Goal: Task Accomplishment & Management: Use online tool/utility

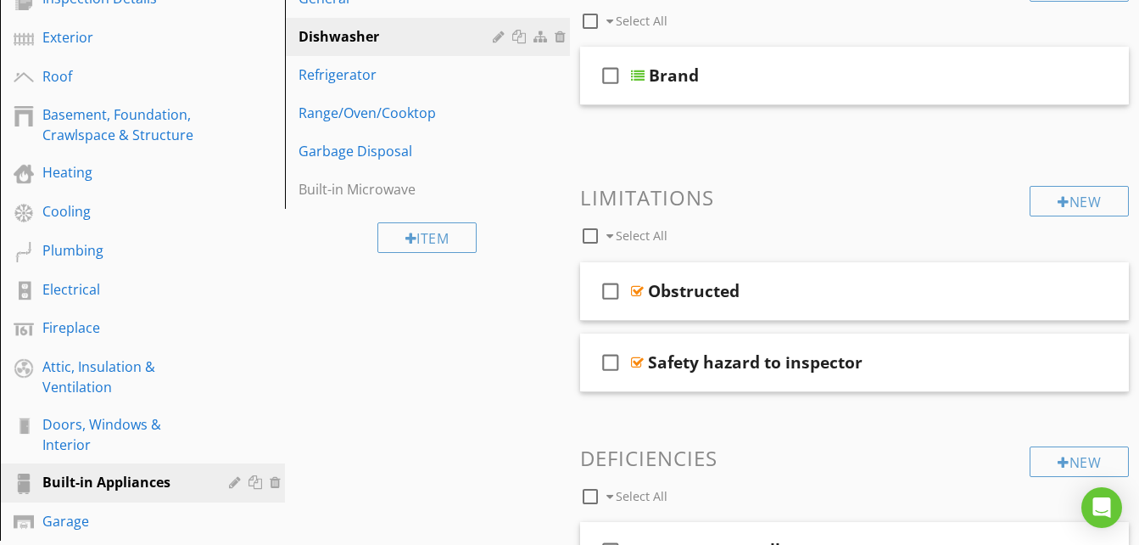
scroll to position [236, 0]
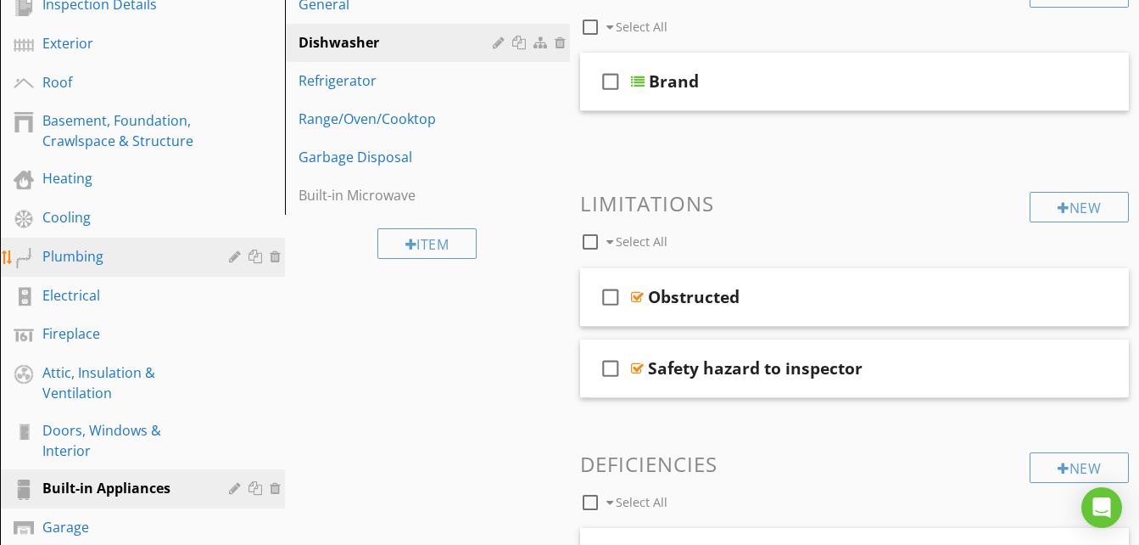
click at [108, 258] on div "Plumbing" at bounding box center [123, 256] width 162 height 20
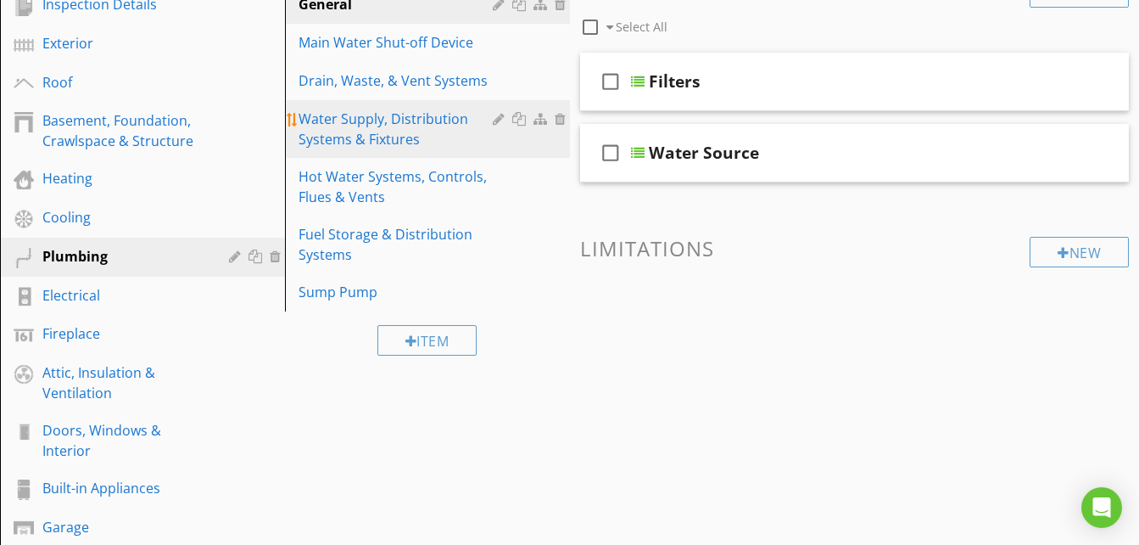
click at [350, 115] on div "Water Supply, Distribution Systems & Fixtures" at bounding box center [398, 129] width 199 height 41
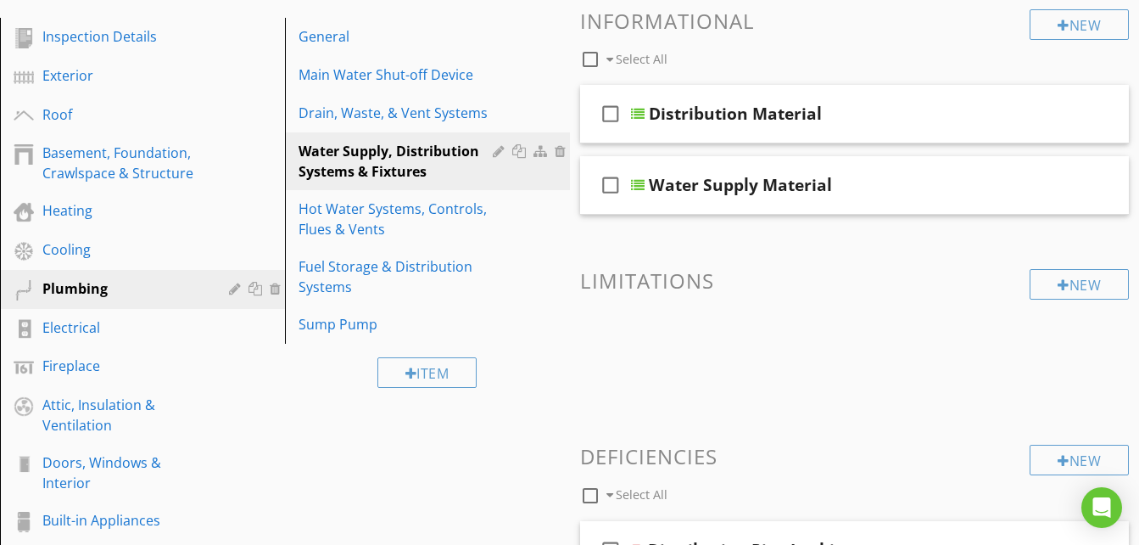
scroll to position [201, 0]
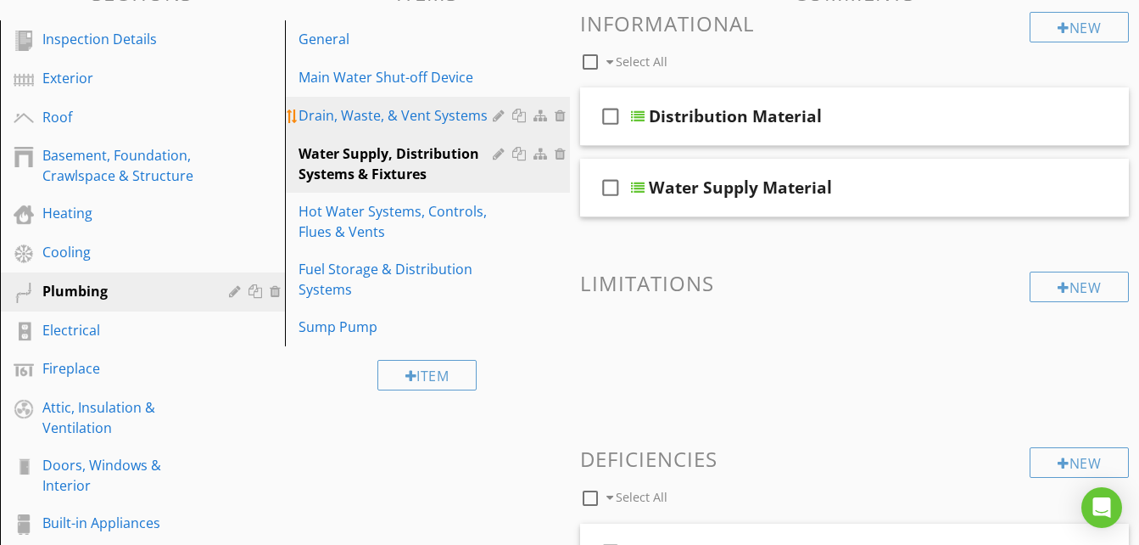
click at [411, 109] on div "Drain, Waste, & Vent Systems" at bounding box center [398, 115] width 199 height 20
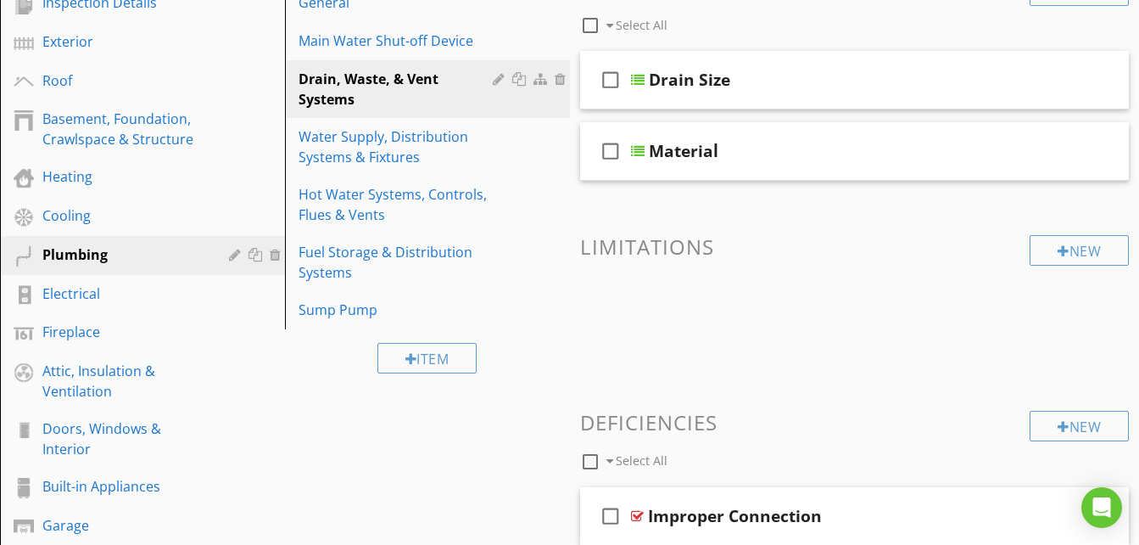
scroll to position [198, 0]
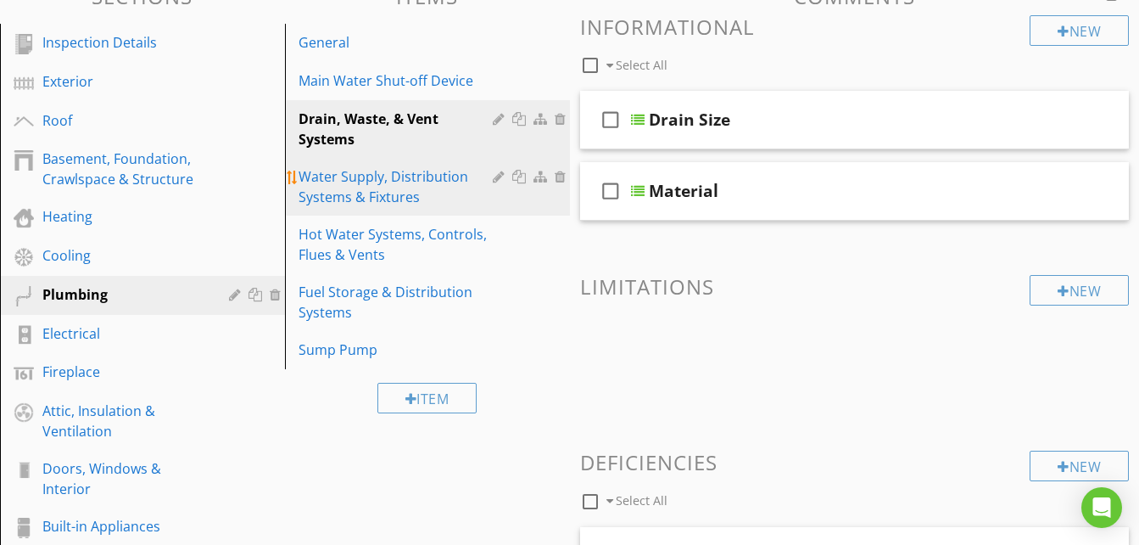
click at [381, 166] on div "Water Supply, Distribution Systems & Fixtures" at bounding box center [398, 186] width 199 height 41
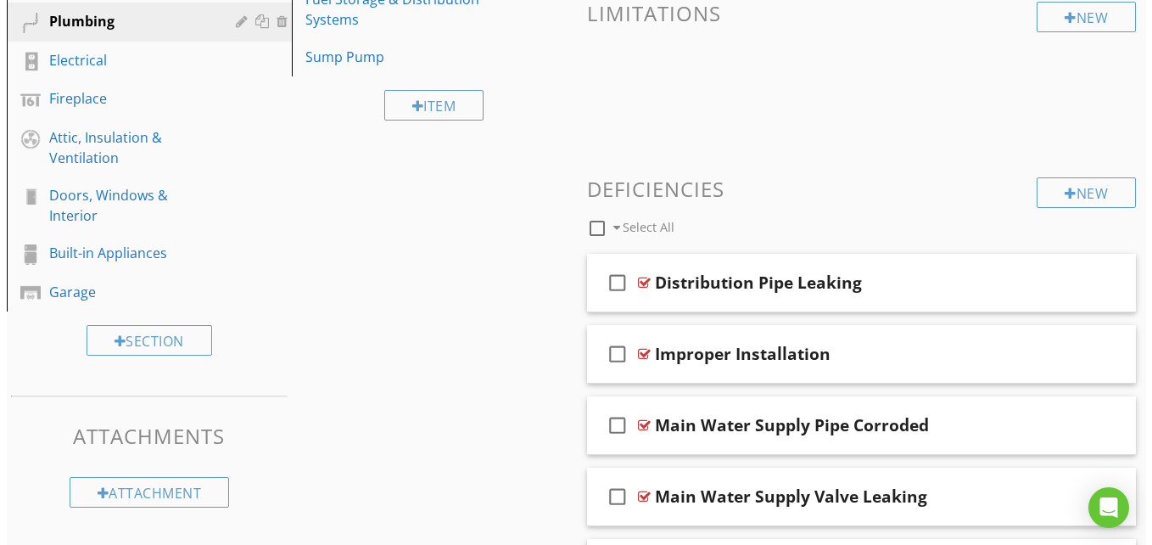
scroll to position [419, 0]
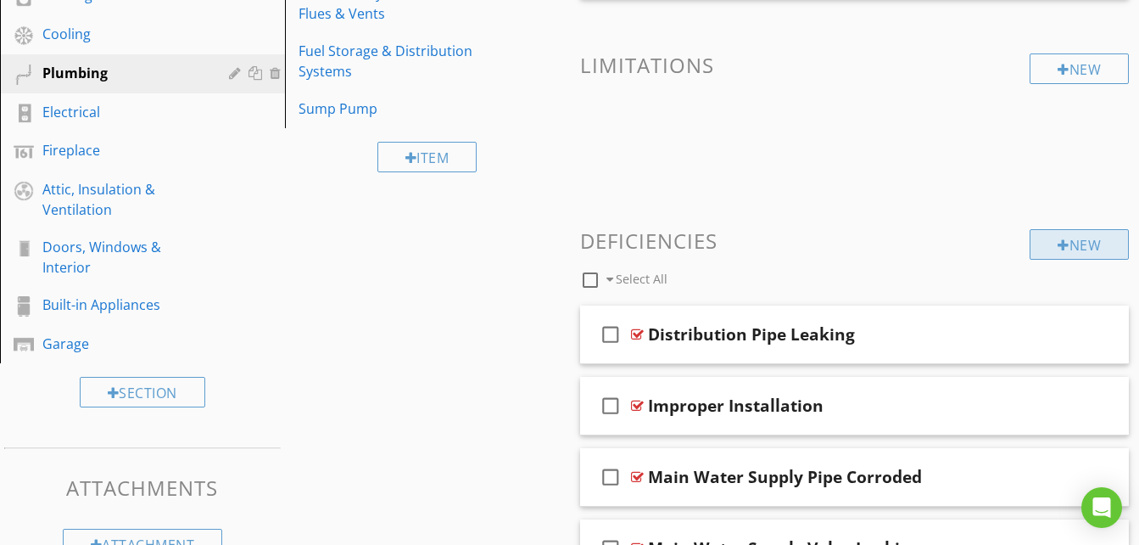
click at [1065, 243] on div "New" at bounding box center [1079, 244] width 99 height 31
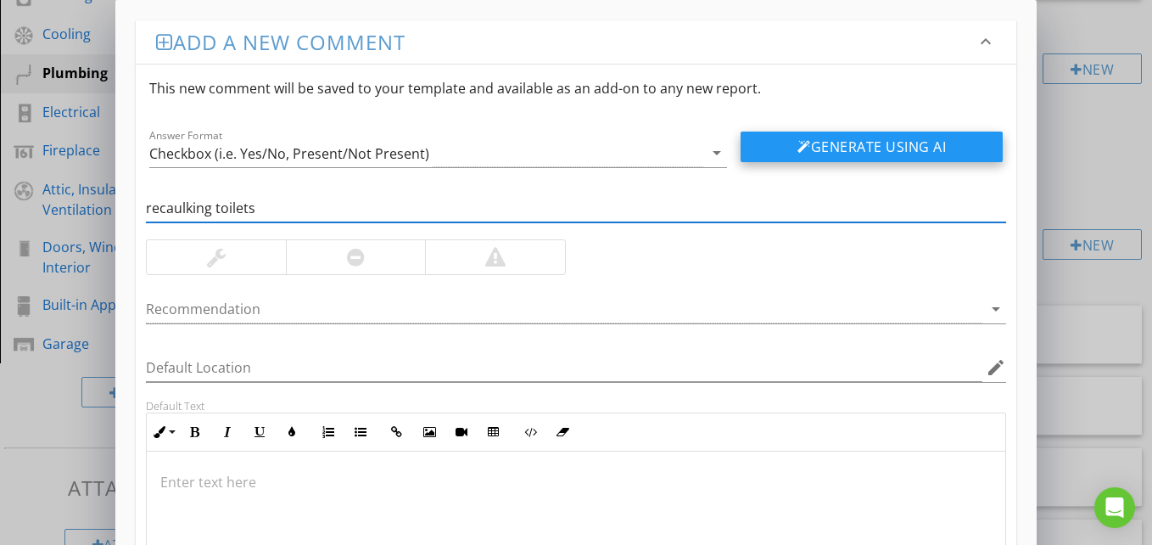
type input "recaulking toilets"
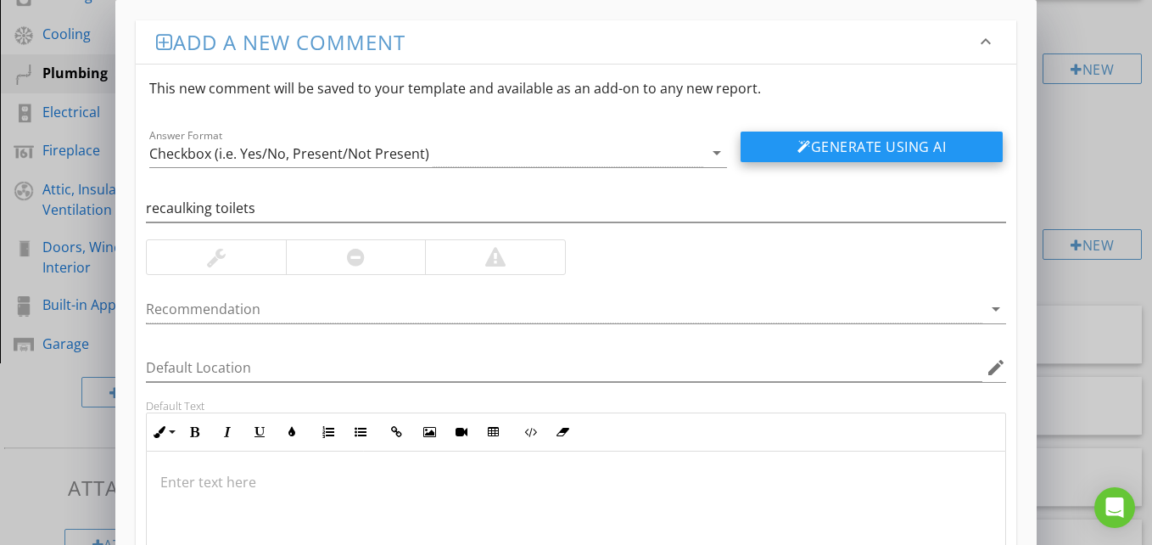
click at [897, 154] on button "Generate Using AI" at bounding box center [872, 146] width 262 height 31
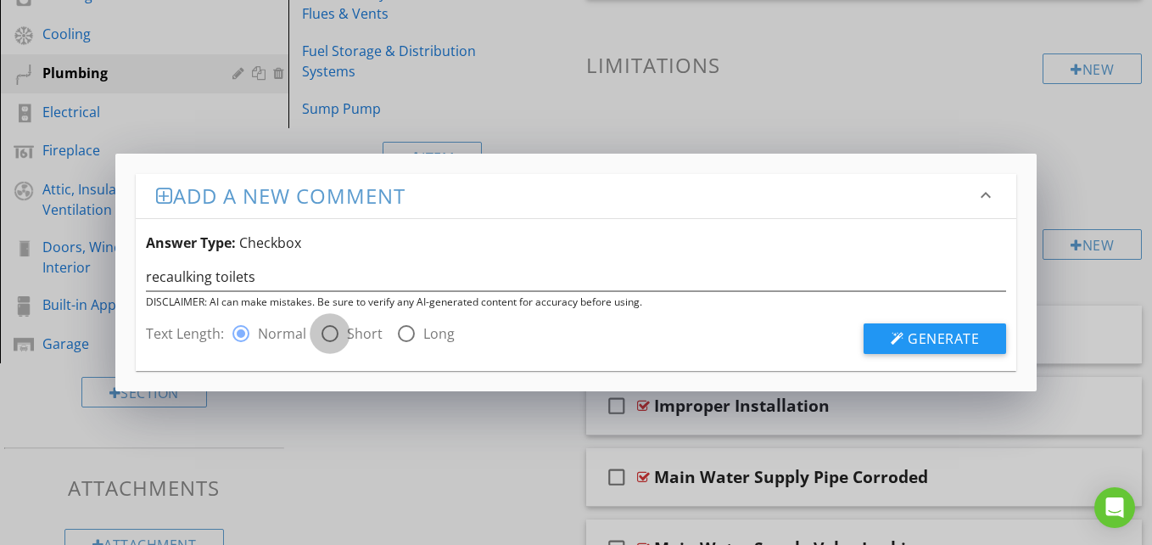
click at [323, 344] on div at bounding box center [330, 333] width 29 height 29
radio input "false"
radio input "true"
click at [910, 345] on span "Generate" at bounding box center [943, 338] width 71 height 19
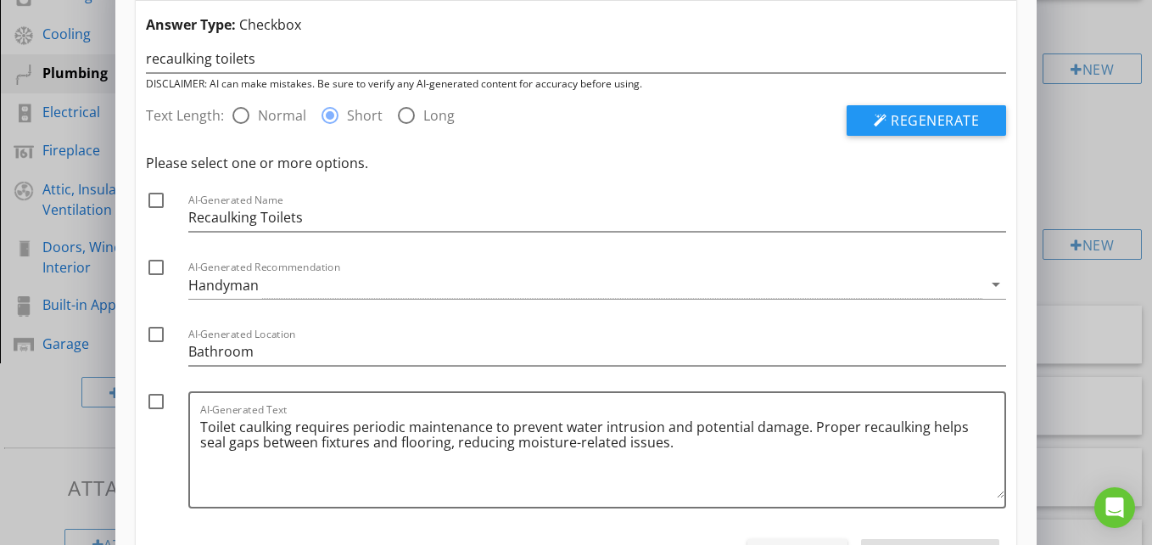
scroll to position [148, 0]
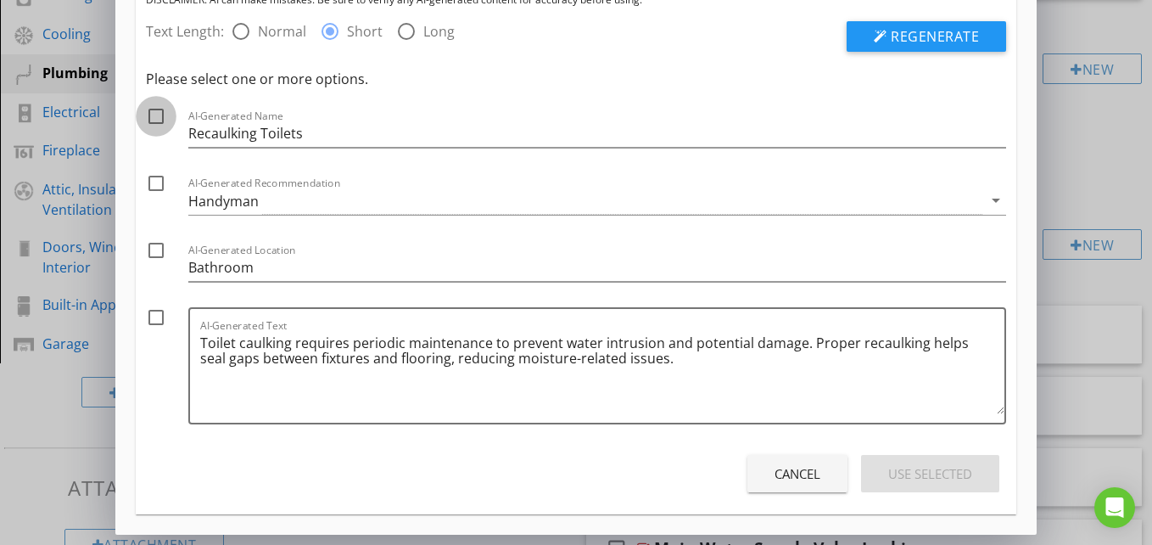
click at [155, 127] on div at bounding box center [156, 116] width 29 height 29
checkbox input "true"
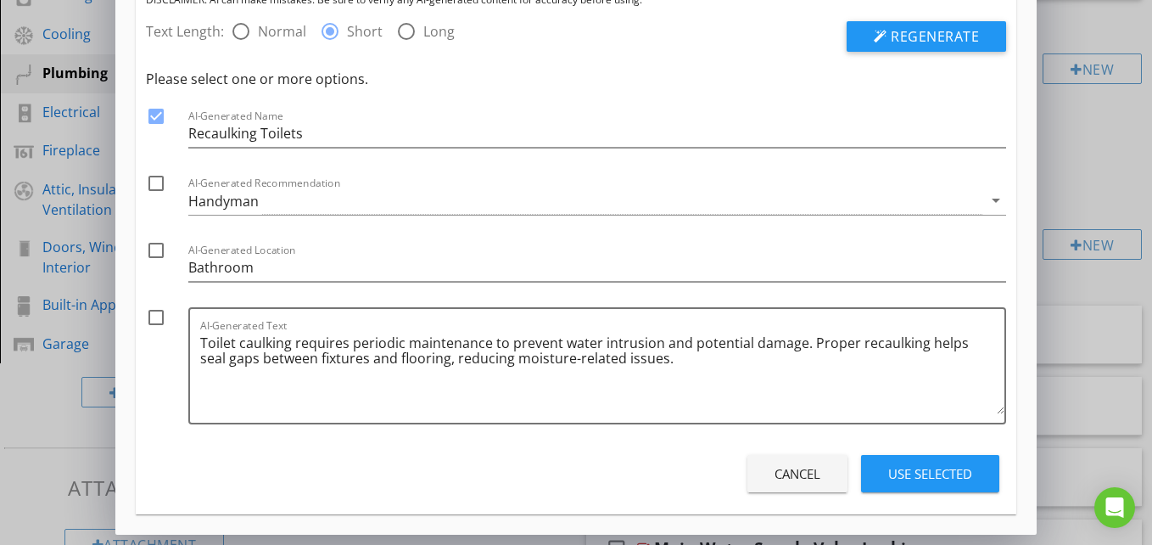
click at [156, 182] on div at bounding box center [156, 183] width 29 height 29
checkbox input "true"
click at [165, 315] on div at bounding box center [156, 317] width 29 height 29
checkbox input "true"
click at [911, 467] on div "Use Selected" at bounding box center [930, 474] width 84 height 20
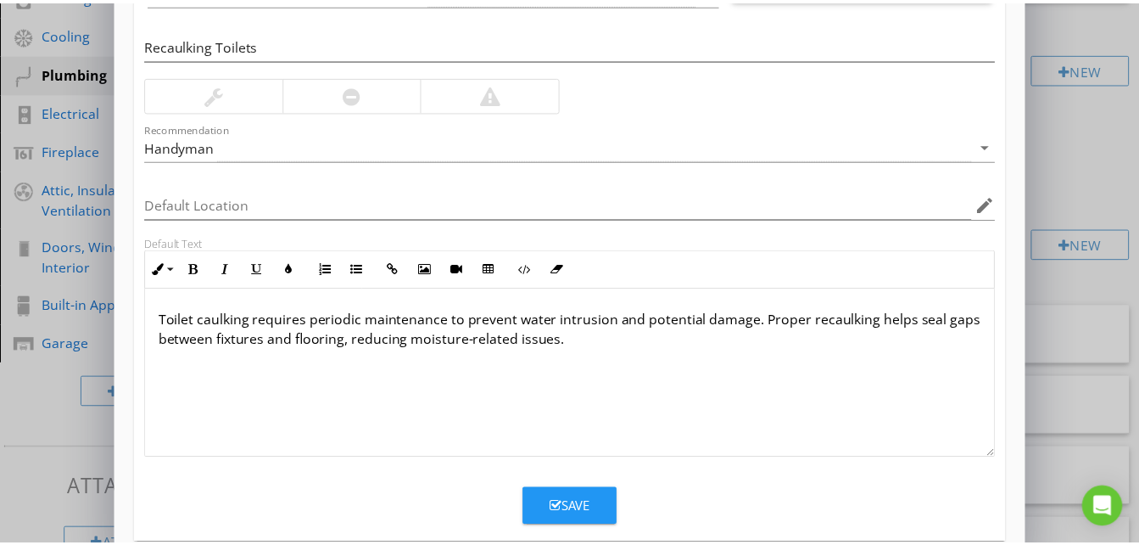
scroll to position [192, 0]
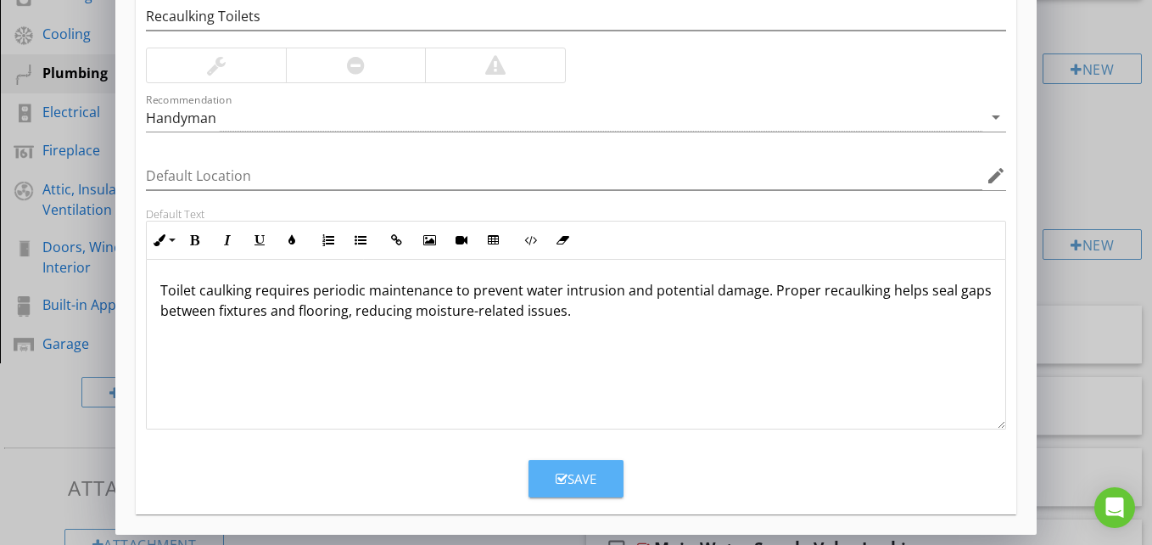
click at [584, 475] on div "Save" at bounding box center [576, 479] width 41 height 20
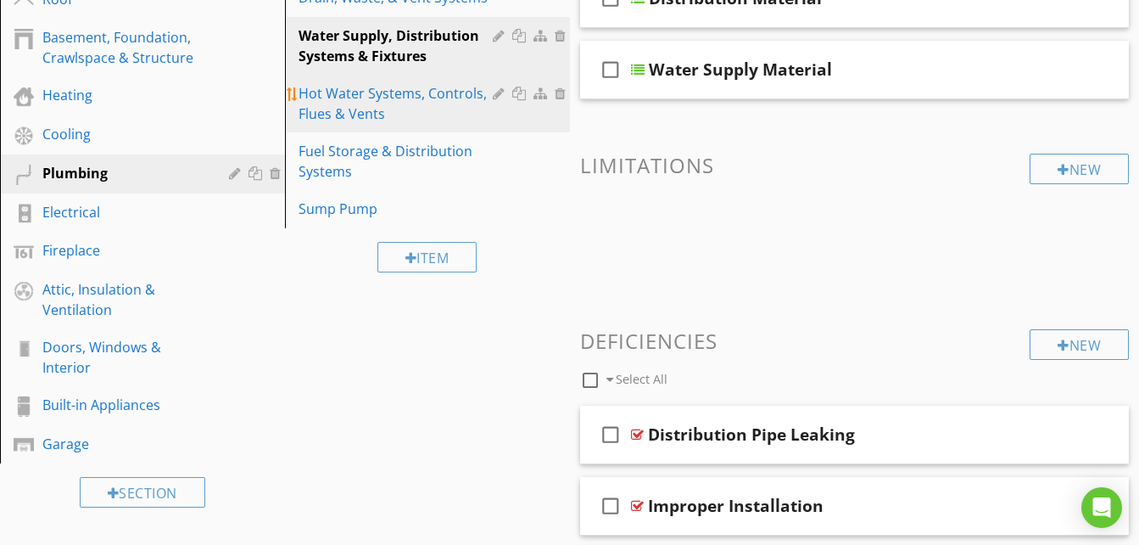
scroll to position [317, 0]
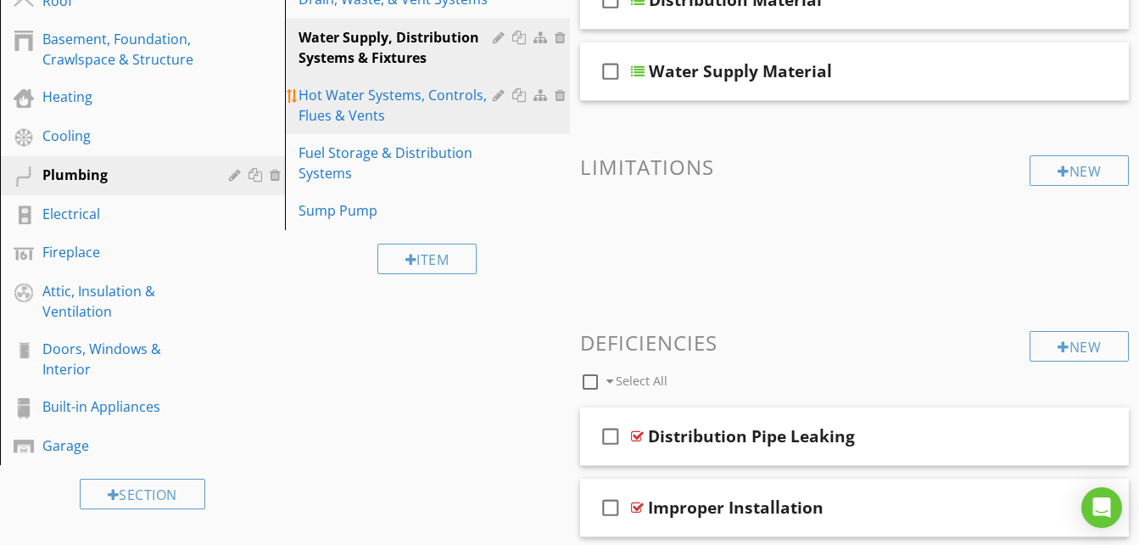
click at [352, 103] on div "Hot Water Systems, Controls, Flues & Vents" at bounding box center [398, 105] width 199 height 41
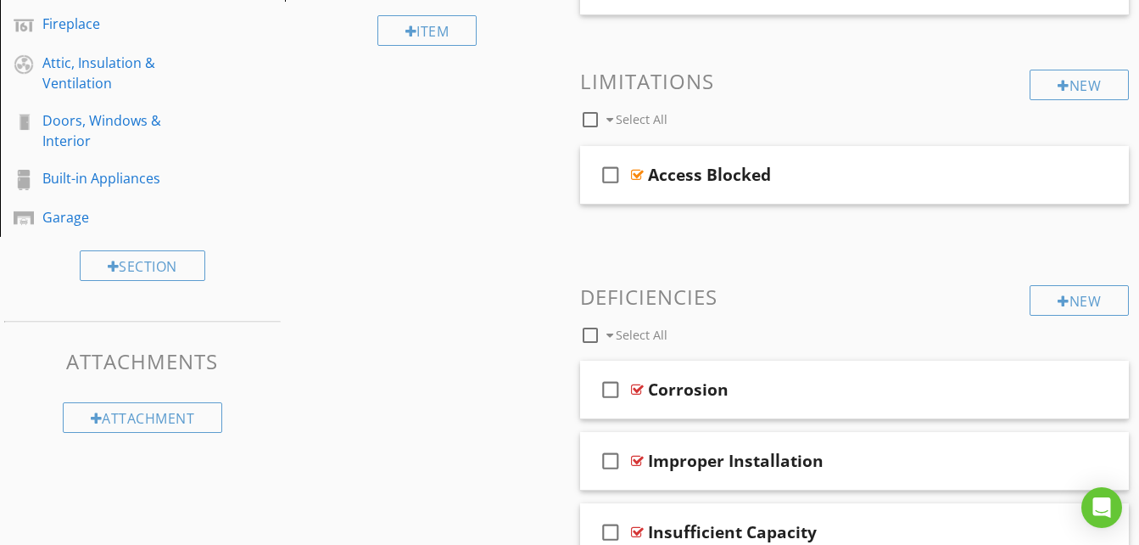
scroll to position [514, 0]
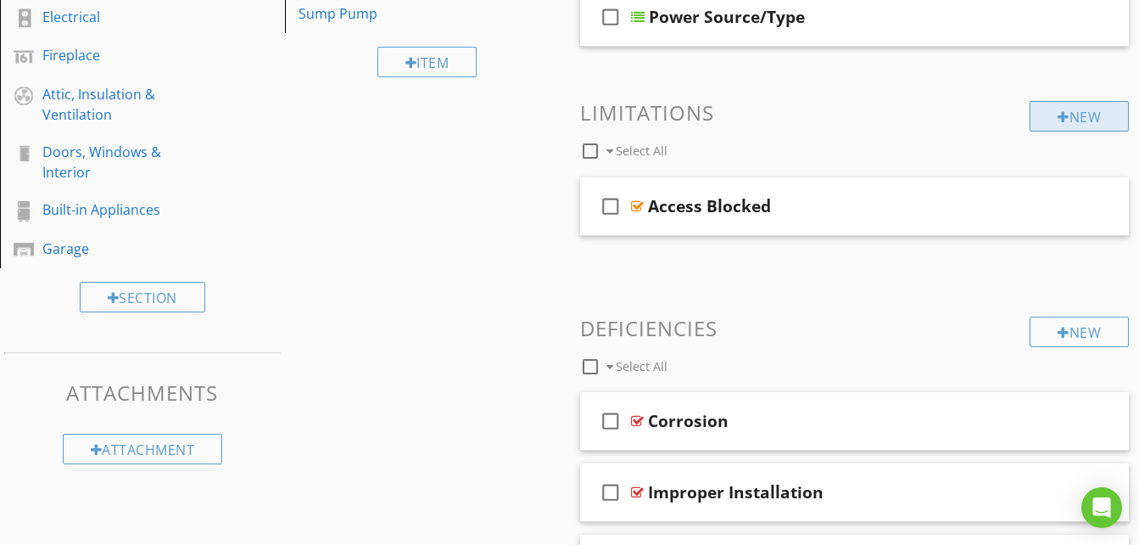
click at [1061, 115] on div at bounding box center [1064, 117] width 12 height 14
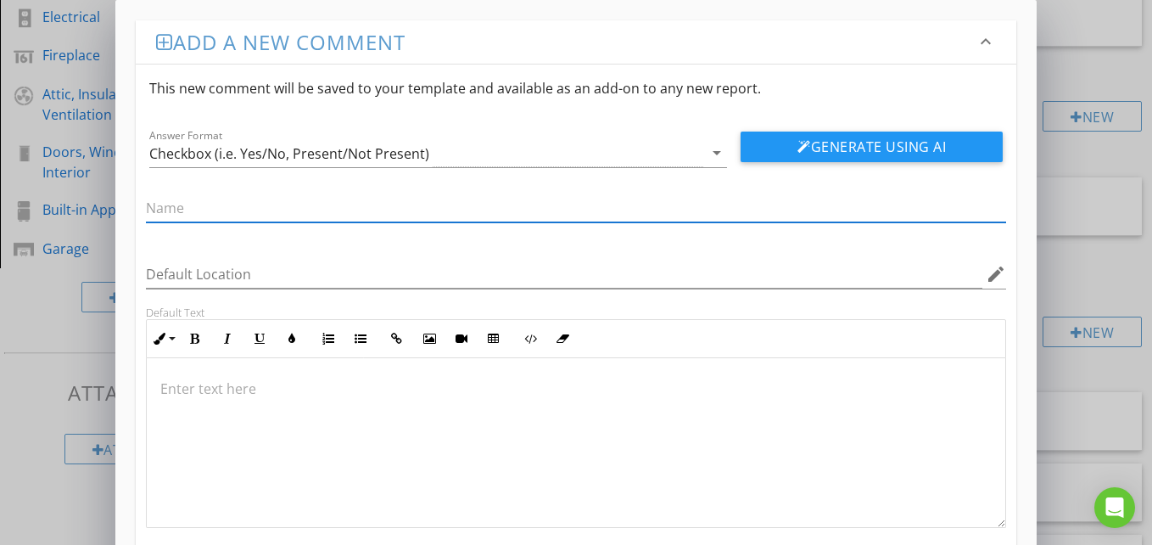
click at [781, 196] on input "text" at bounding box center [576, 208] width 860 height 28
type input "d"
type input "no access"
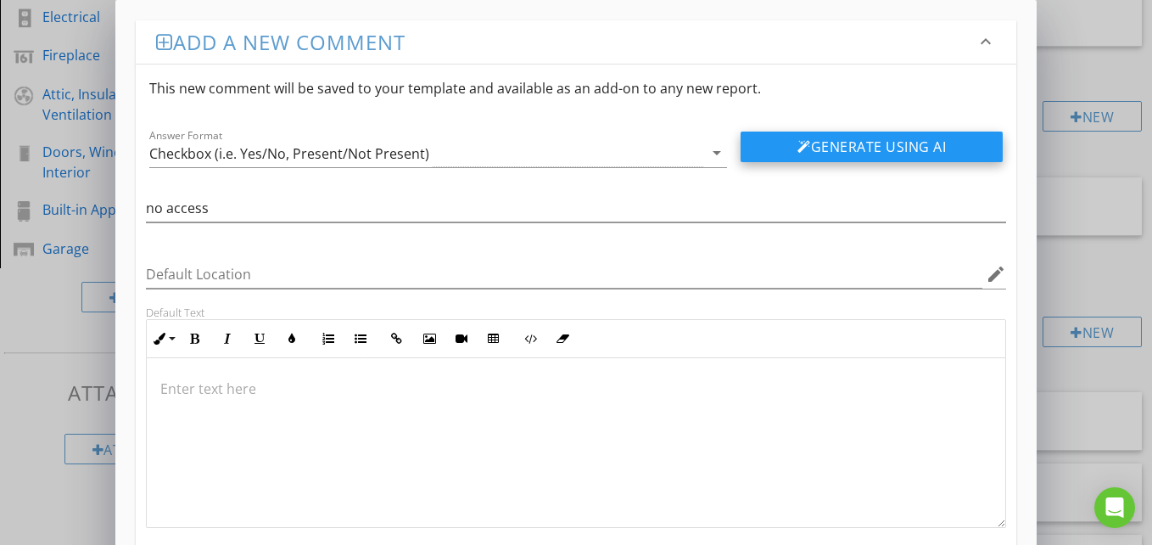
click at [816, 159] on button "Generate Using AI" at bounding box center [872, 146] width 262 height 31
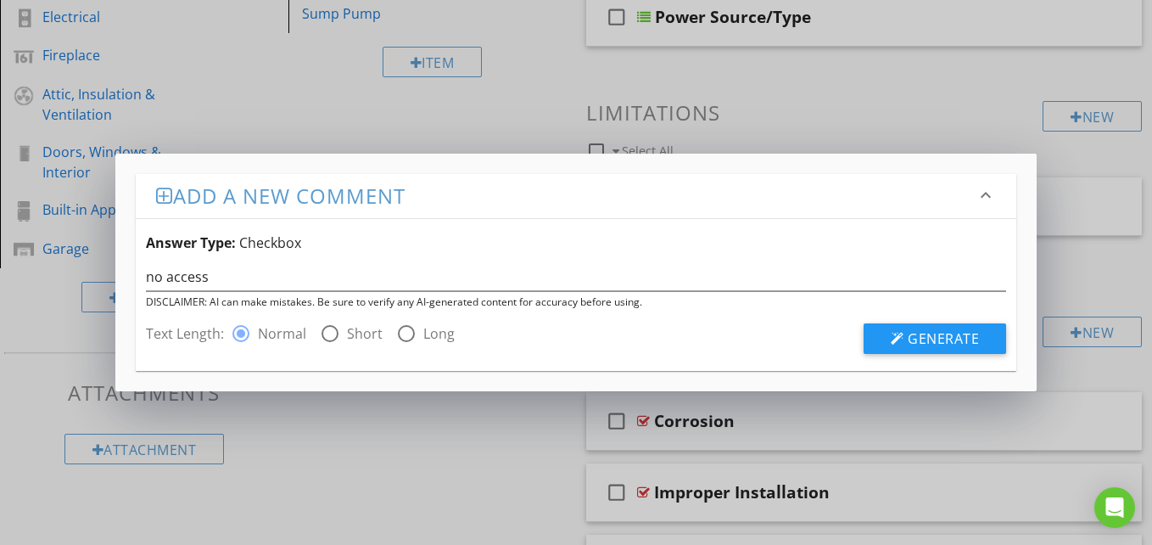
click at [357, 335] on label "Short" at bounding box center [365, 333] width 36 height 17
radio input "false"
radio input "true"
drag, startPoint x: 357, startPoint y: 335, endPoint x: 861, endPoint y: 357, distance: 504.3
click at [861, 357] on li "Add a new comment keyboard_arrow_down Answer Type: Checkbox no access DISCLAIME…" at bounding box center [576, 272] width 880 height 196
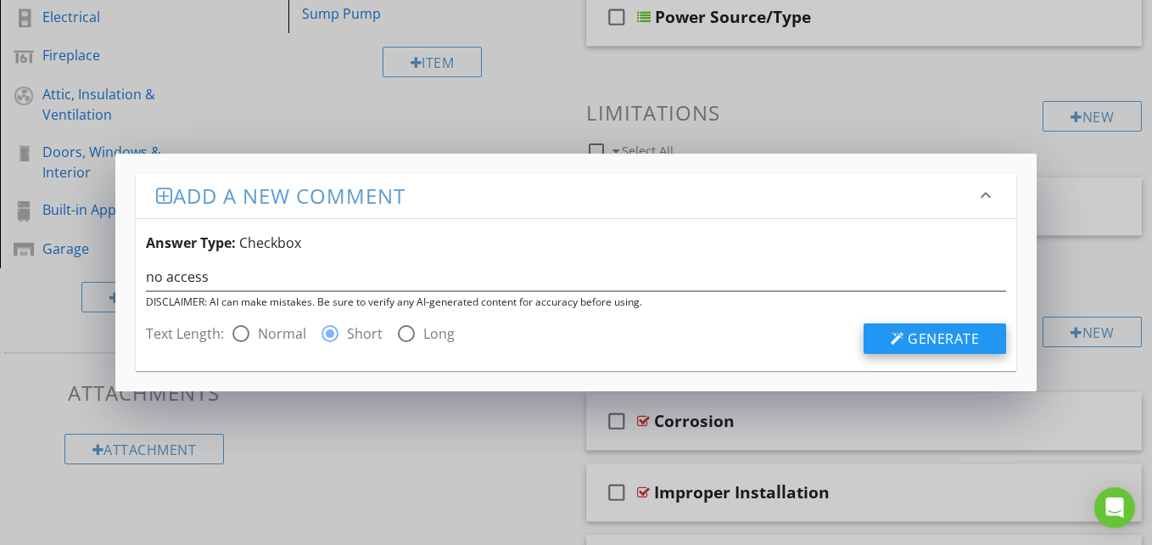
click at [907, 344] on button "Generate" at bounding box center [935, 338] width 143 height 31
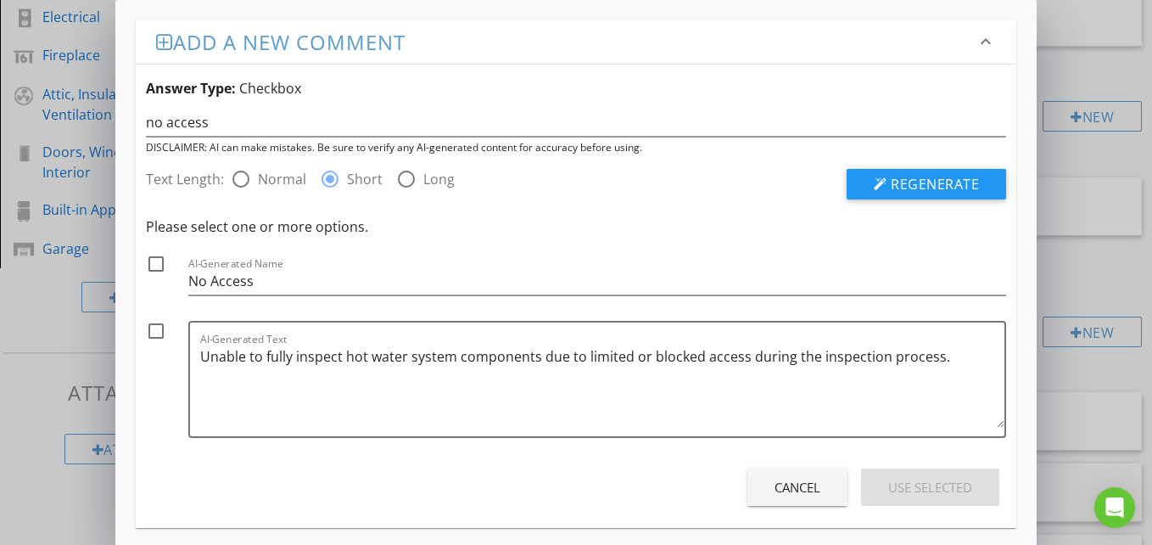
click at [907, 344] on textarea "Unable to fully inspect hot water system components due to limited or blocked a…" at bounding box center [602, 385] width 804 height 85
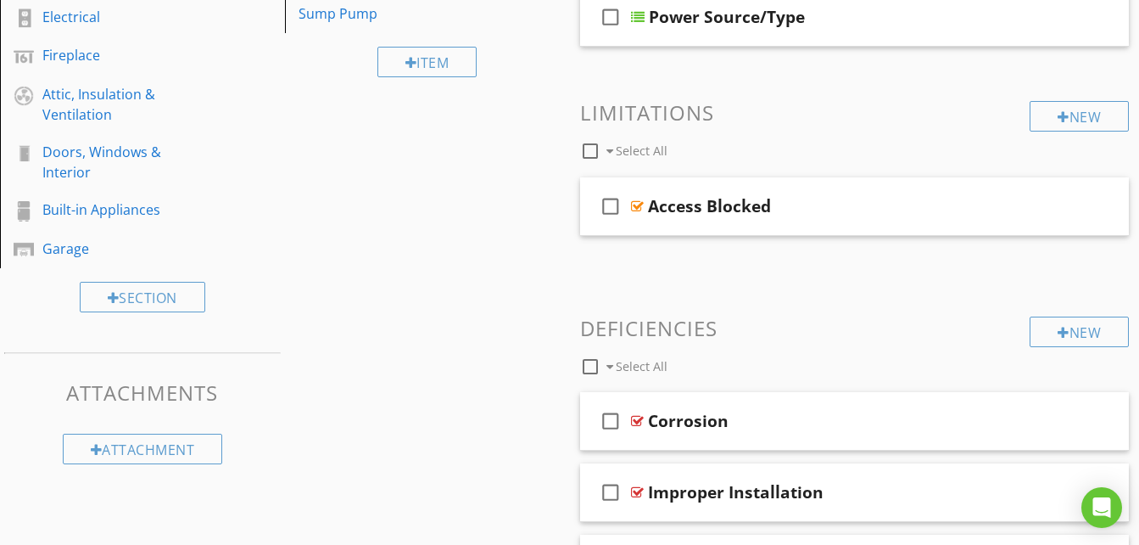
drag, startPoint x: 1129, startPoint y: 257, endPoint x: 914, endPoint y: 281, distance: 215.9
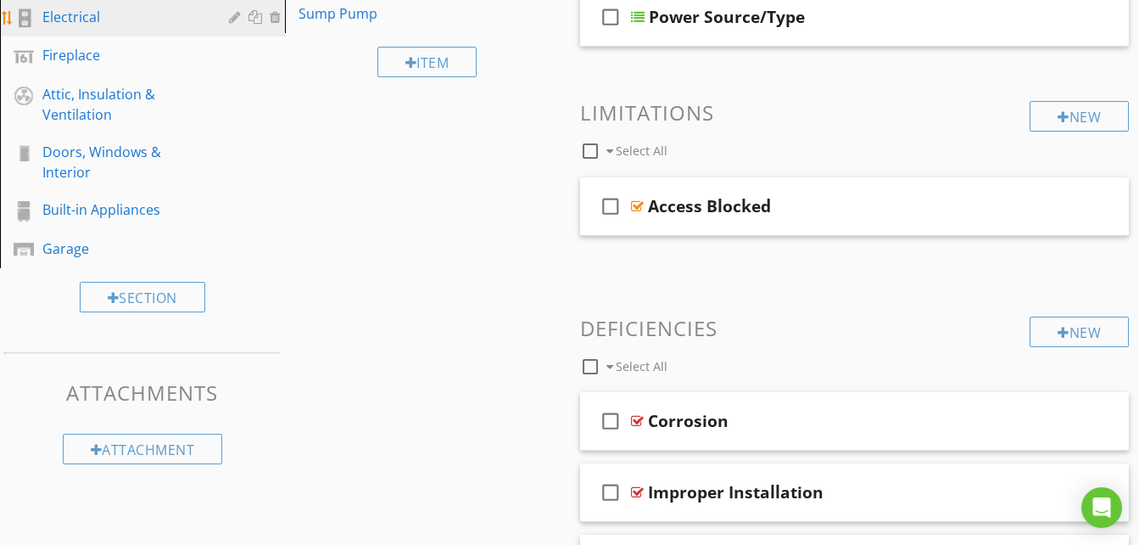
click at [139, 31] on link "Electrical" at bounding box center [145, 17] width 280 height 39
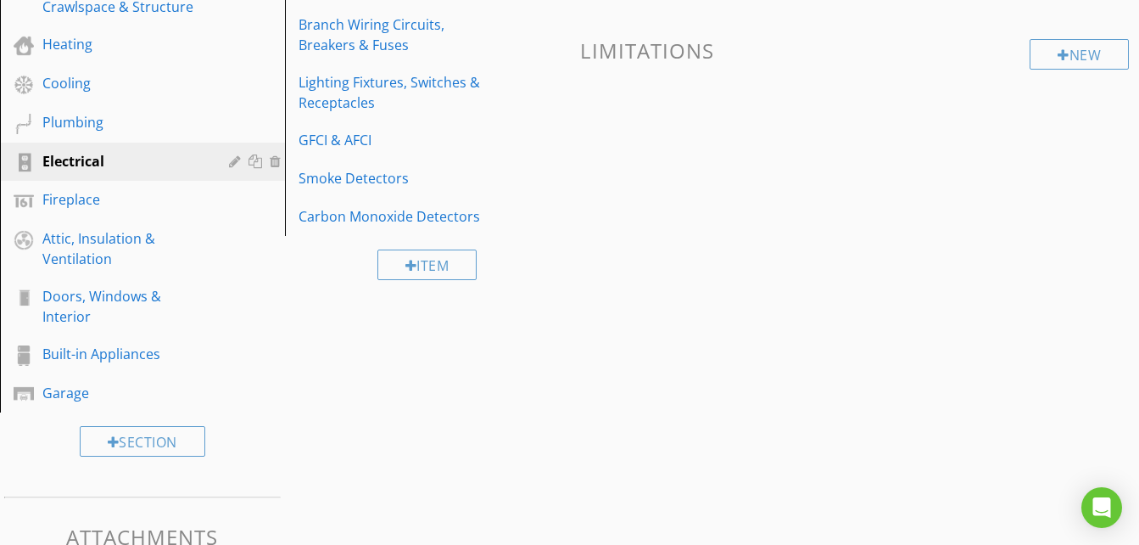
scroll to position [313, 0]
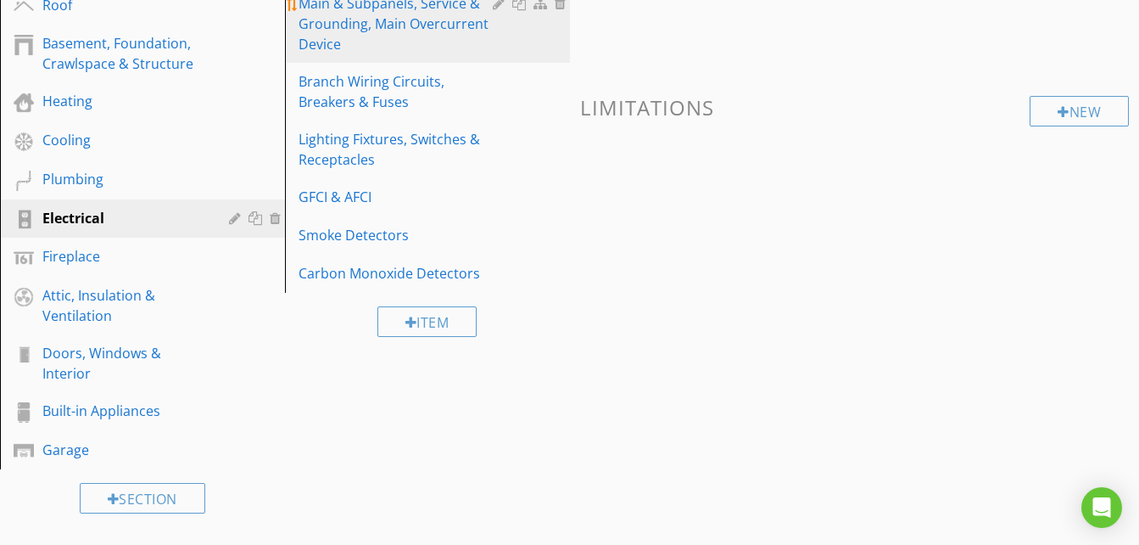
click at [361, 33] on div "Main & Subpanels, Service & Grounding, Main Overcurrent Device" at bounding box center [398, 23] width 199 height 61
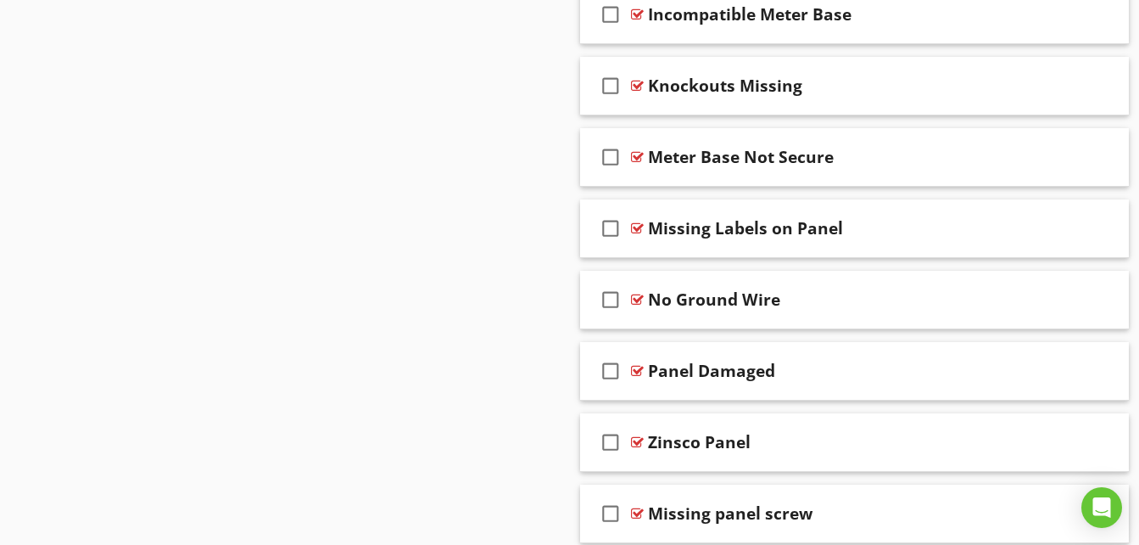
scroll to position [1166, 0]
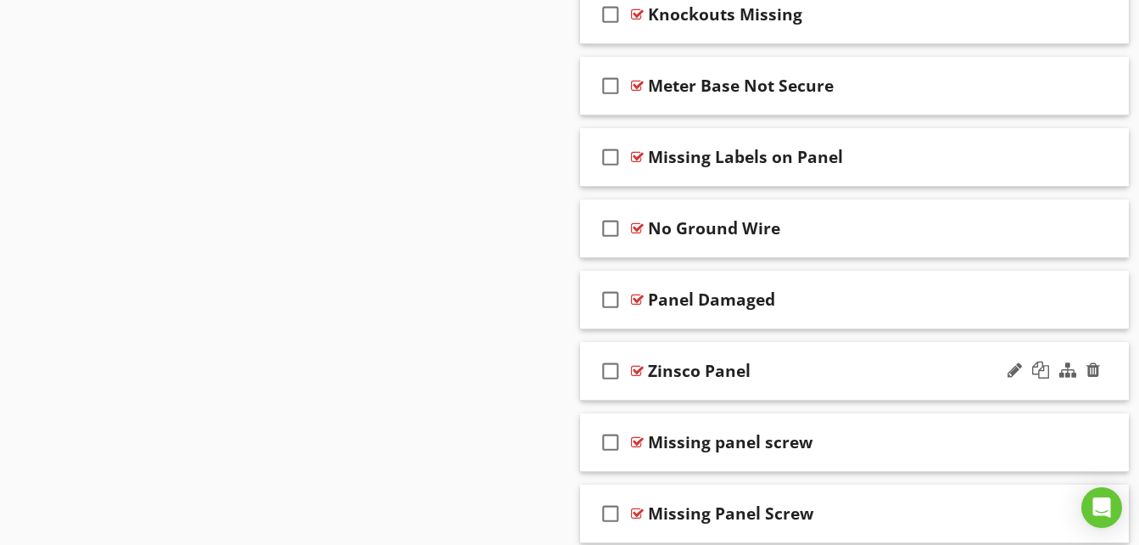
click at [936, 393] on div "check_box_outline_blank Zinsco Panel" at bounding box center [855, 371] width 550 height 59
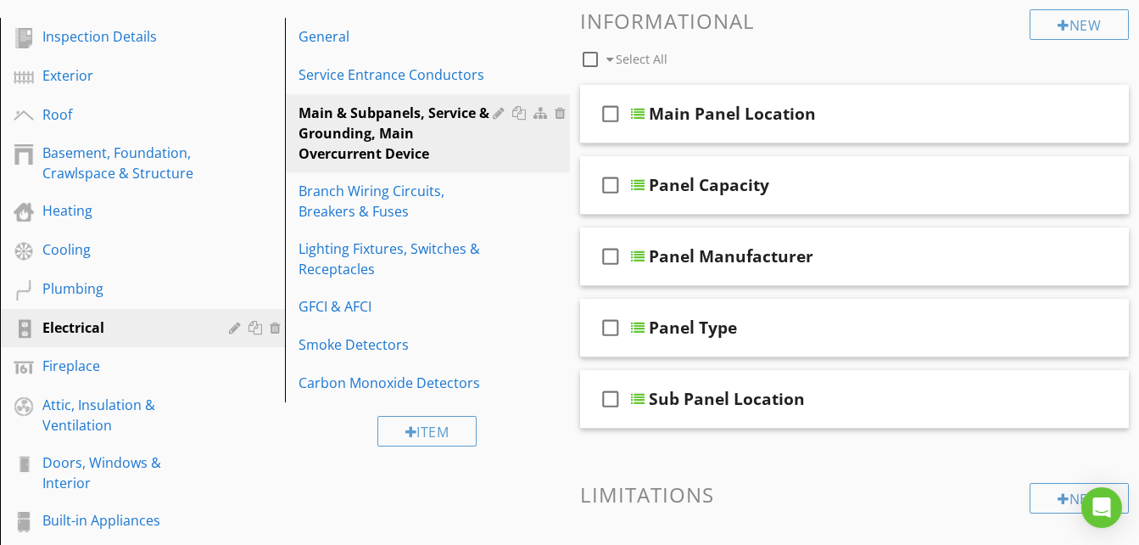
scroll to position [208, 0]
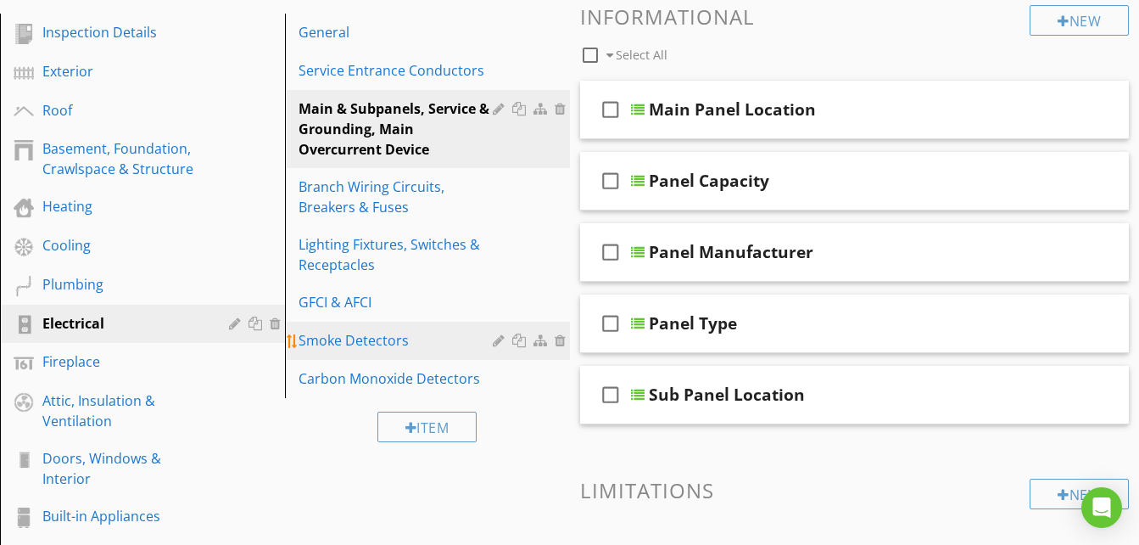
click at [382, 339] on div "Smoke Detectors" at bounding box center [398, 340] width 199 height 20
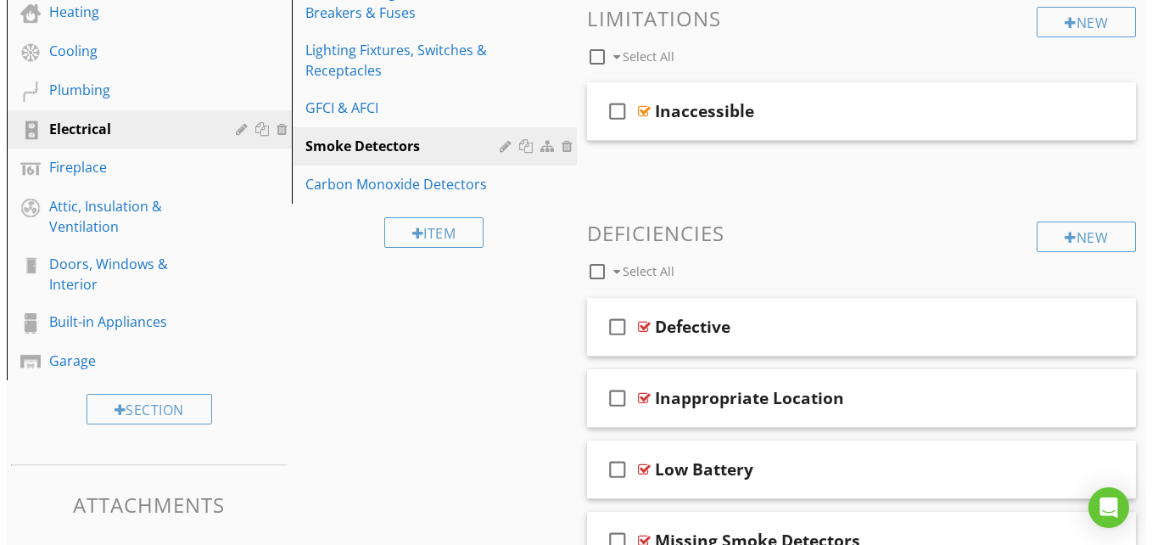
scroll to position [437, 0]
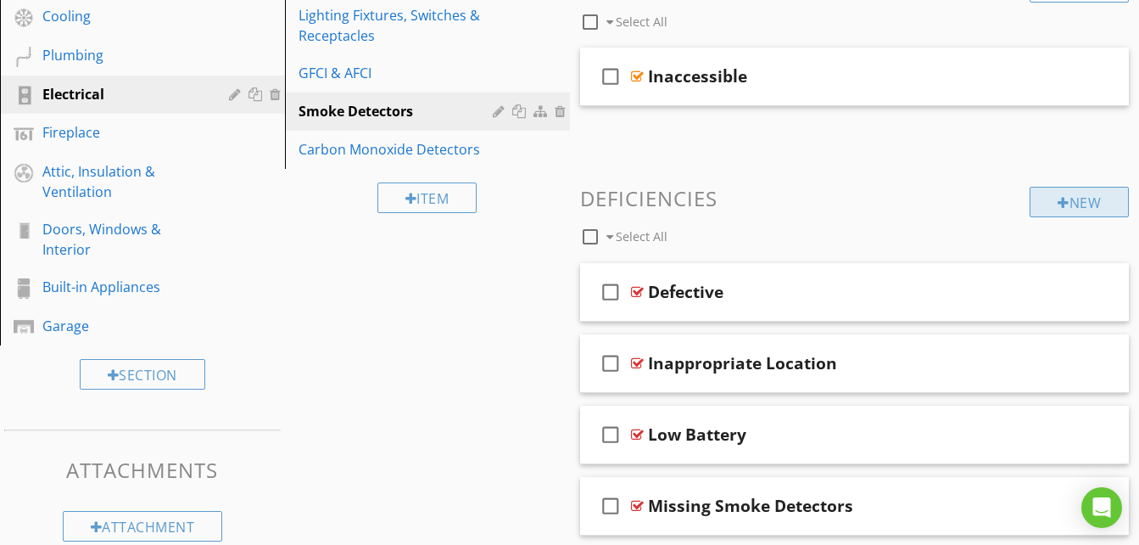
click at [1082, 195] on div "New" at bounding box center [1079, 202] width 99 height 31
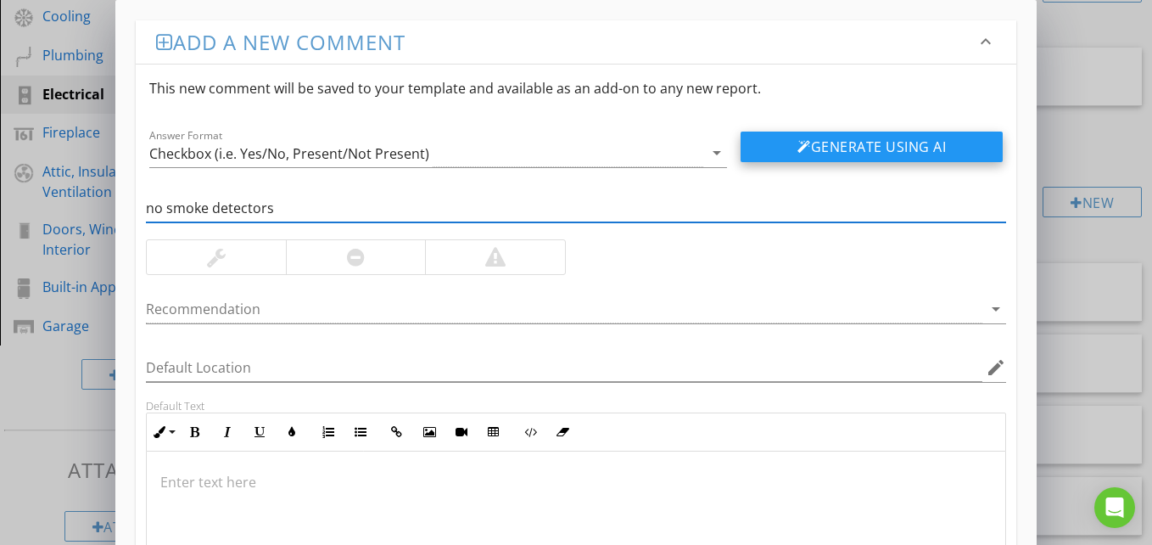
type input "no smoke detectors"
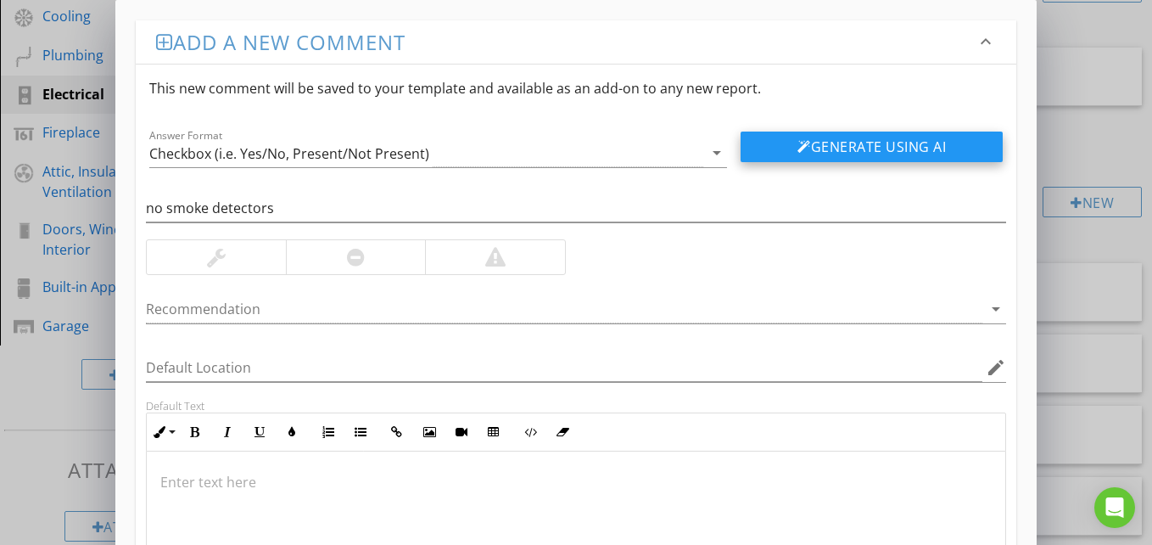
click at [825, 159] on button "Generate Using AI" at bounding box center [872, 146] width 262 height 31
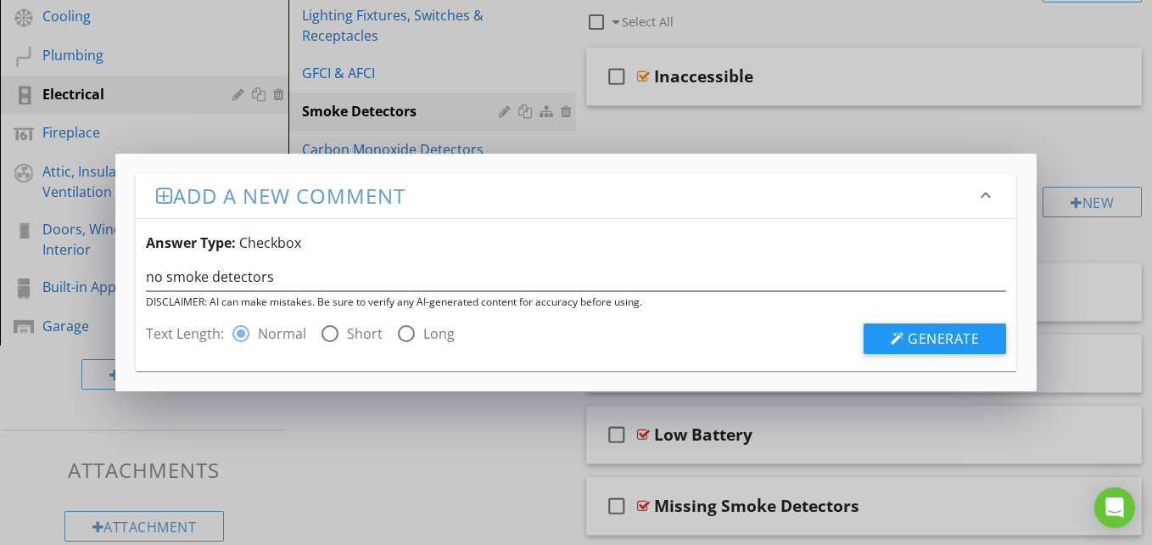
click at [357, 334] on label "Short" at bounding box center [365, 333] width 36 height 17
radio input "false"
radio input "true"
click at [893, 334] on div at bounding box center [898, 339] width 14 height 14
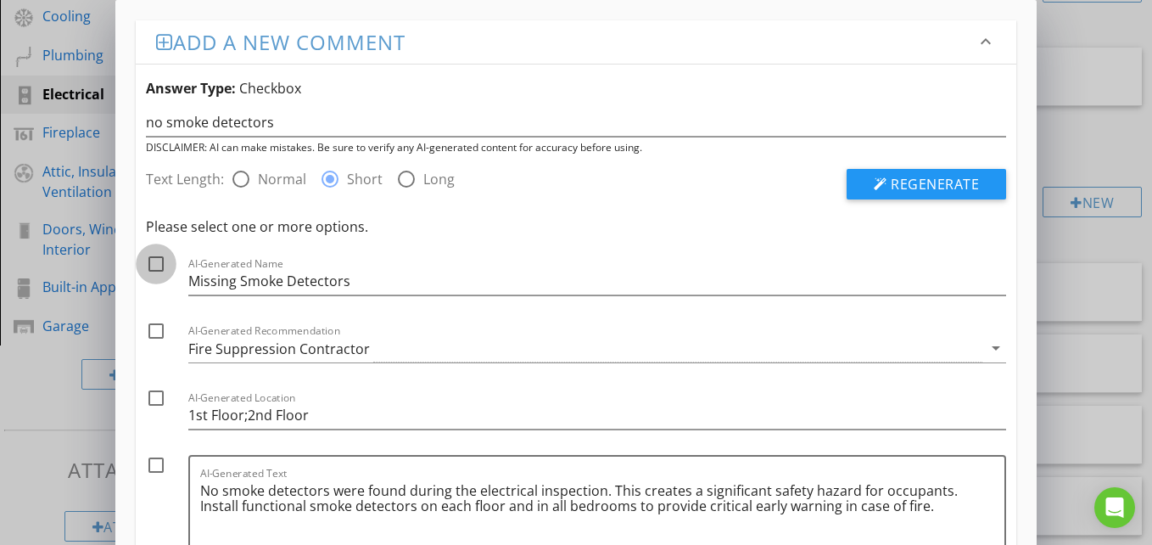
click at [160, 267] on div at bounding box center [156, 263] width 29 height 29
checkbox input "true"
click at [154, 330] on div at bounding box center [156, 330] width 29 height 29
checkbox input "true"
click at [162, 467] on div at bounding box center [156, 464] width 29 height 29
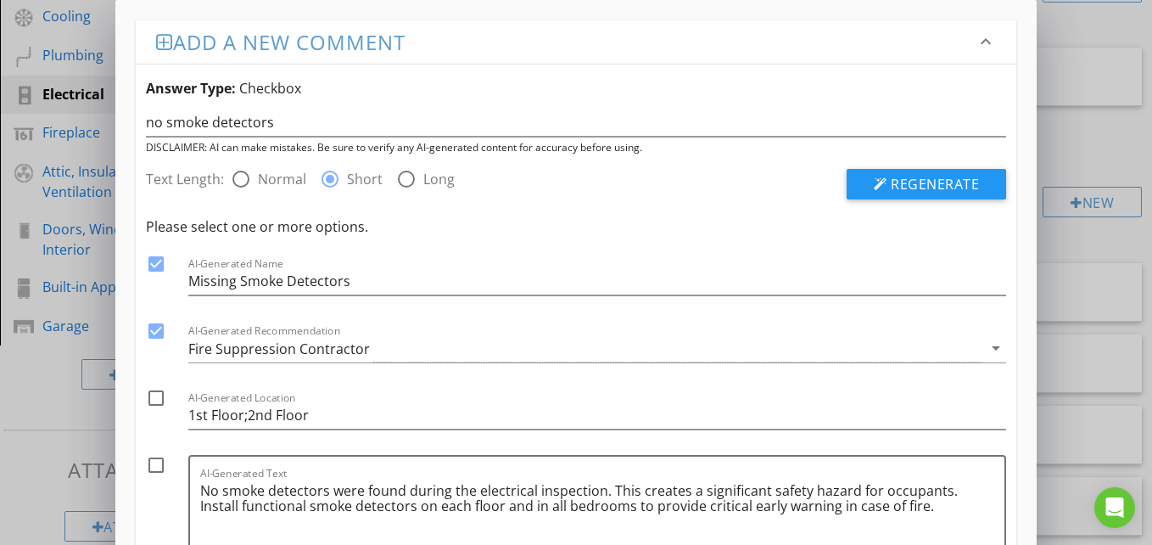
checkbox input "true"
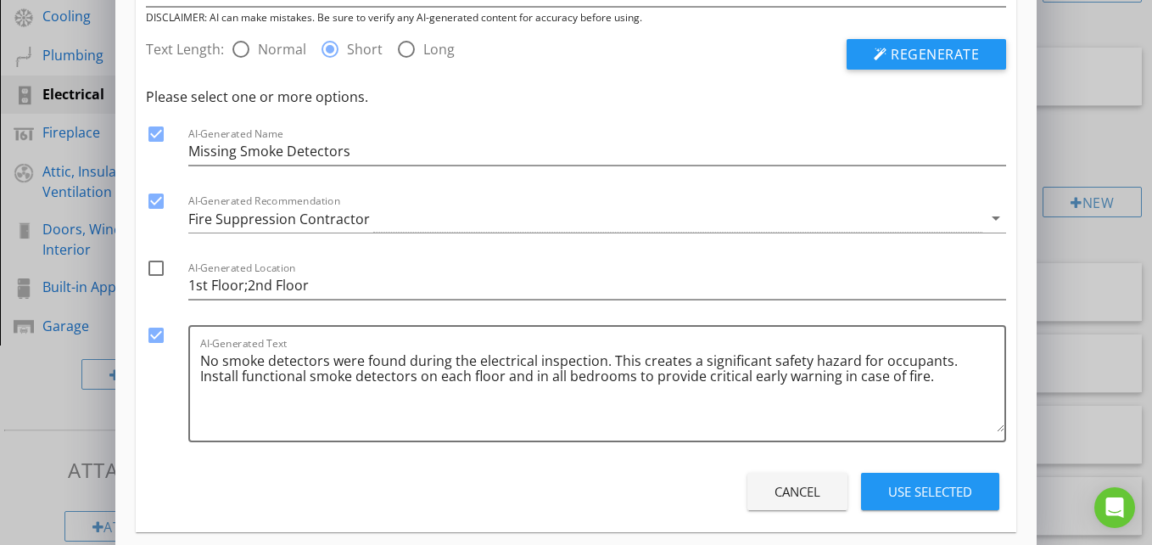
scroll to position [148, 0]
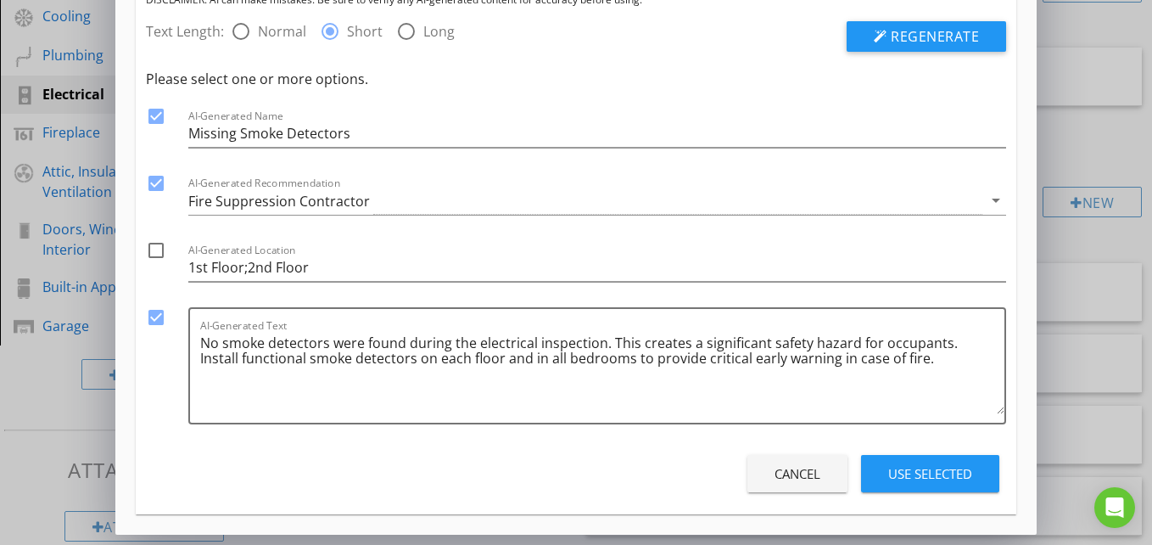
click at [934, 465] on div "Use Selected" at bounding box center [930, 474] width 84 height 20
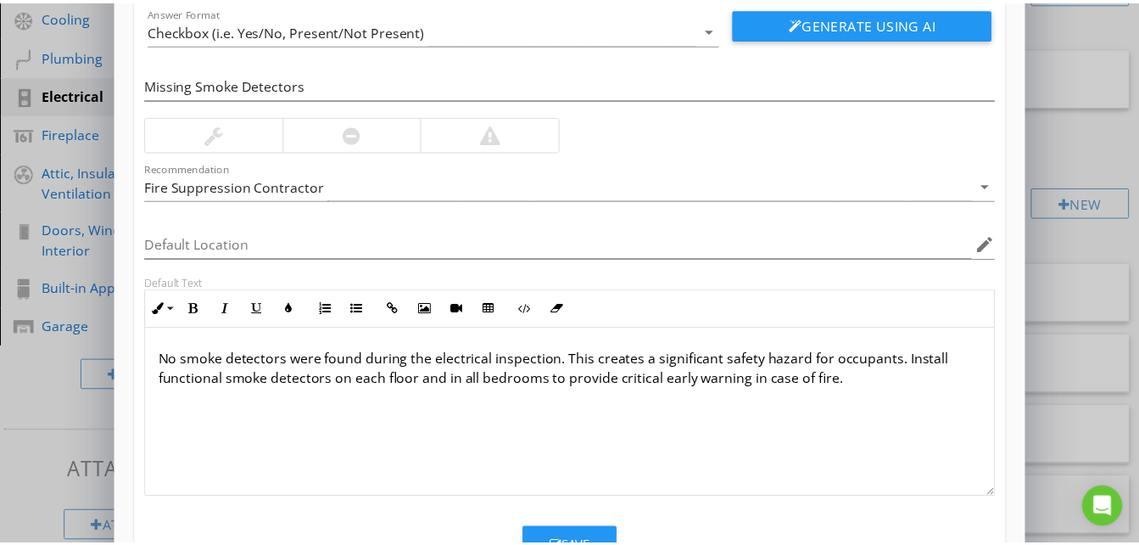
scroll to position [165, 0]
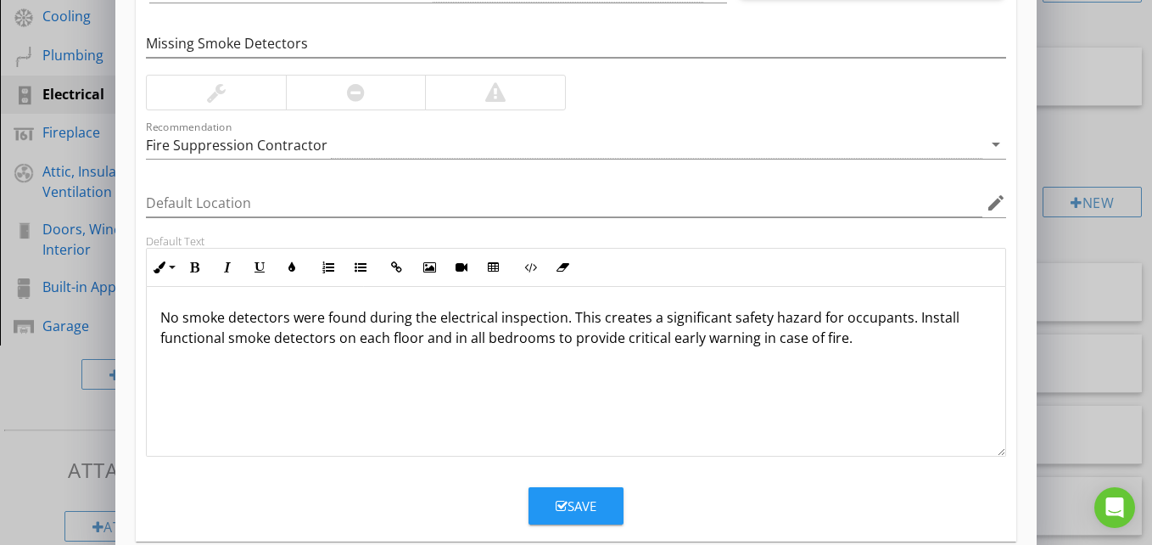
click at [606, 509] on button "Save" at bounding box center [575, 505] width 95 height 37
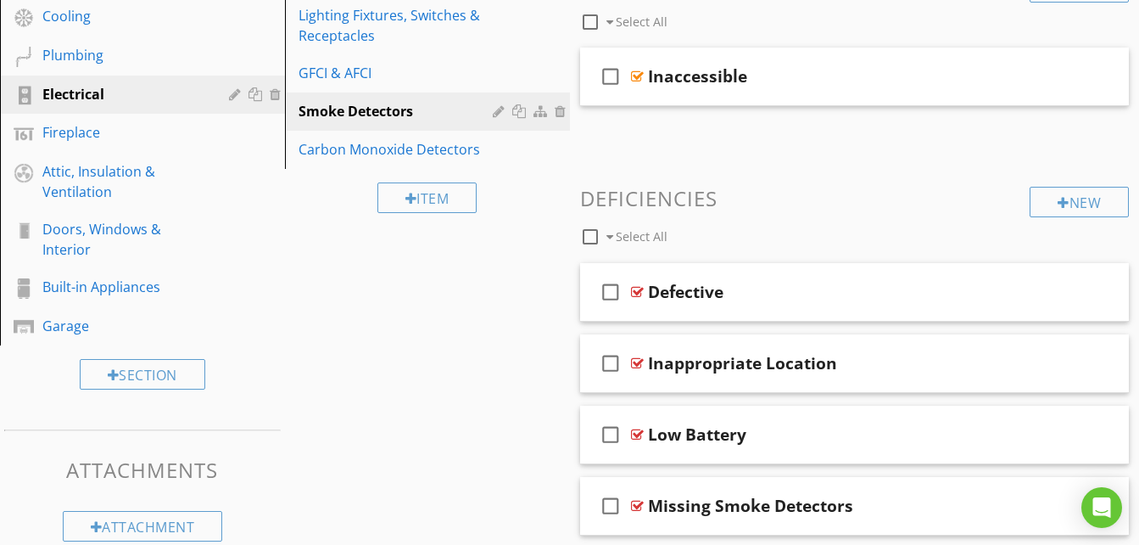
scroll to position [109, 0]
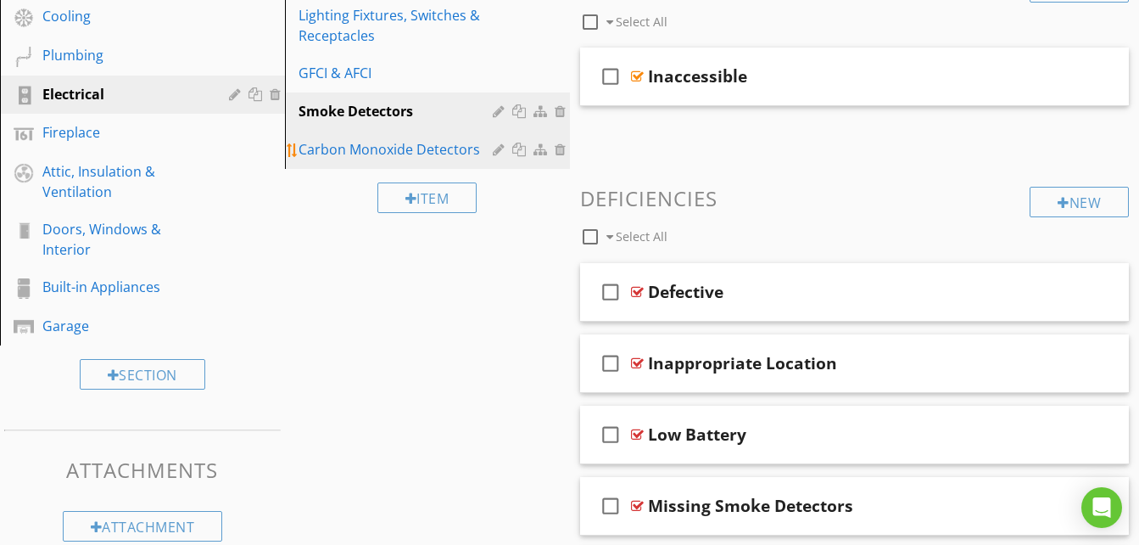
click at [446, 162] on link "Carbon Monoxide Detectors" at bounding box center [430, 149] width 280 height 37
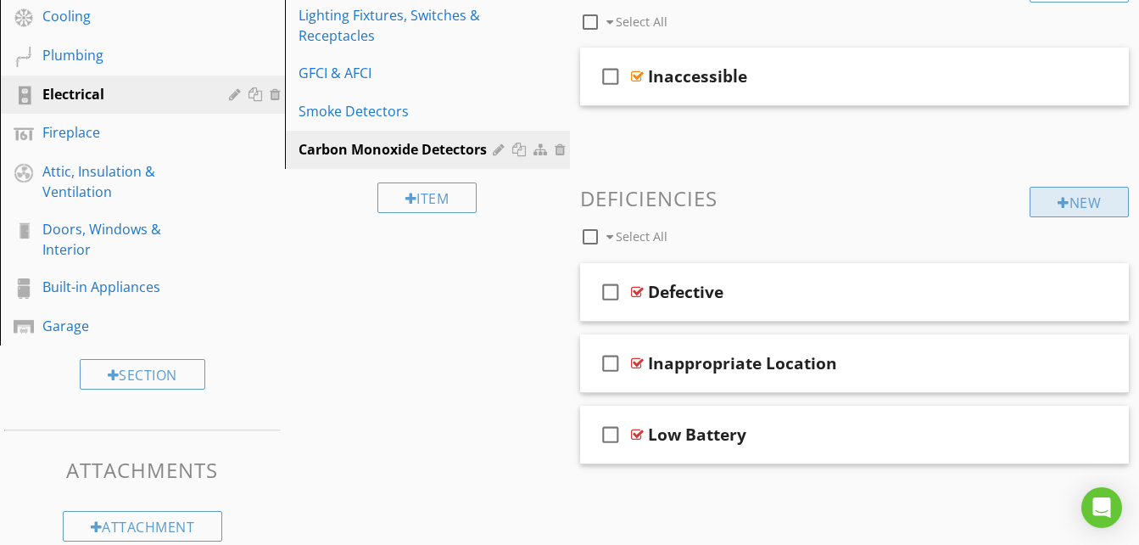
click at [1044, 193] on div "New" at bounding box center [1079, 202] width 99 height 31
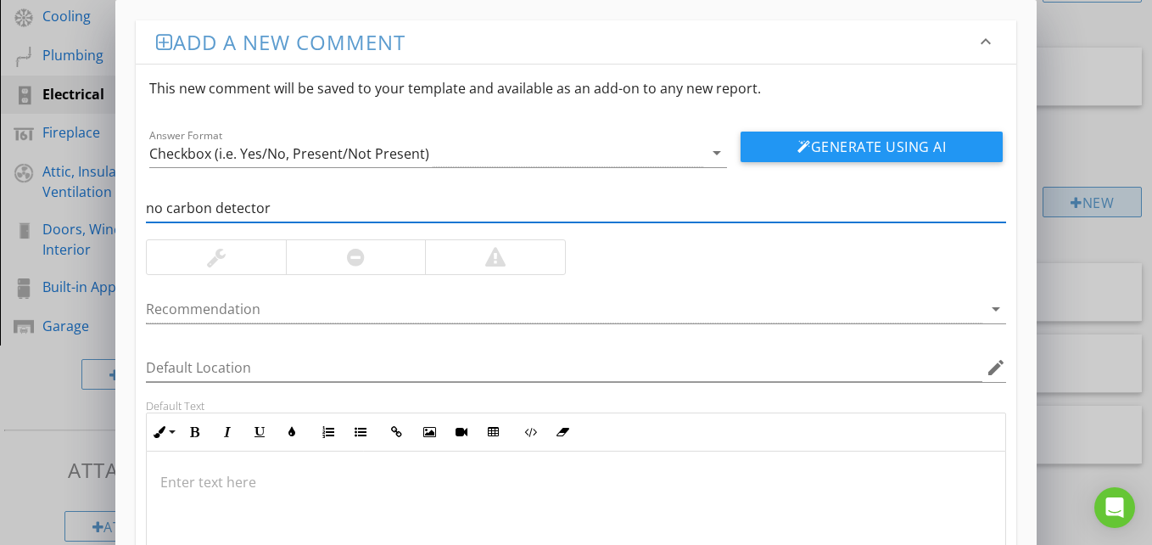
type input "no carbon detectors"
click button "Generate Using AI" at bounding box center [872, 146] width 262 height 31
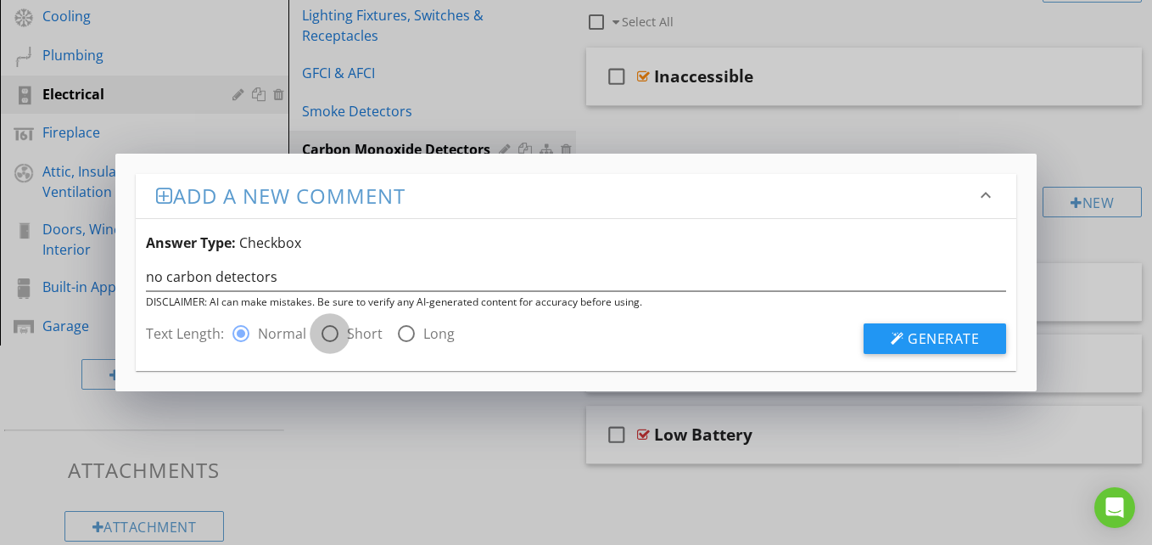
click at [323, 324] on div at bounding box center [330, 333] width 29 height 29
radio input "false"
radio input "true"
click at [888, 343] on button "Generate" at bounding box center [935, 338] width 143 height 31
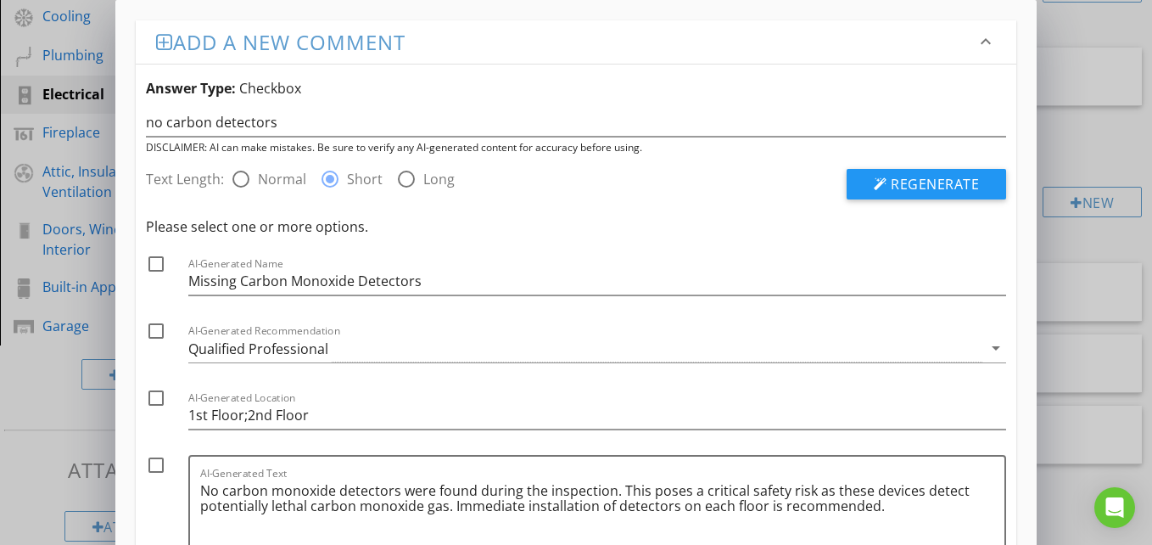
click at [1064, 253] on div "Add a new comment keyboard_arrow_down Answer Type: Checkbox no carbon detectors…" at bounding box center [576, 346] width 1152 height 692
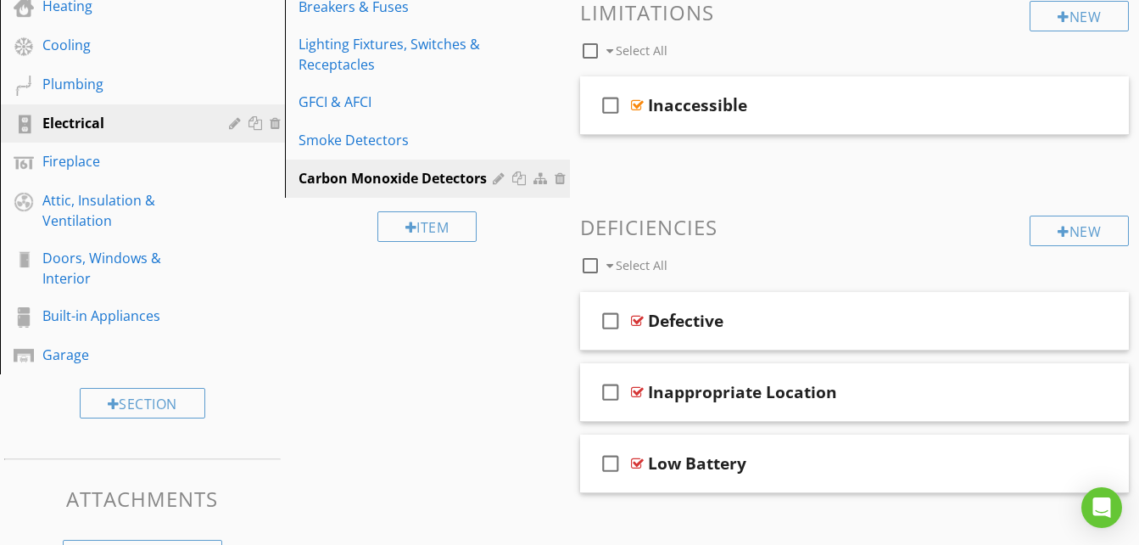
scroll to position [415, 0]
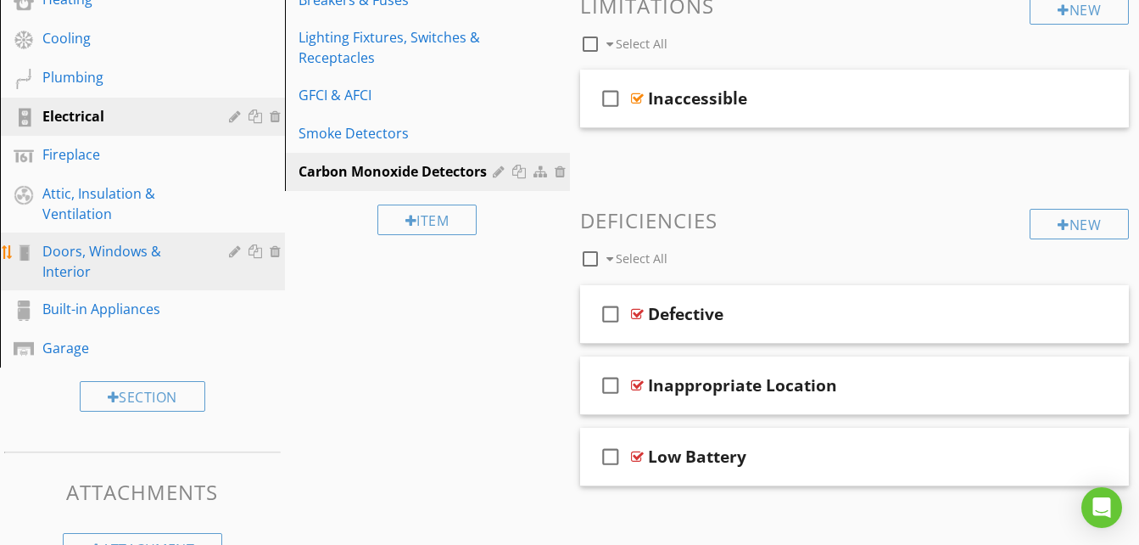
click at [80, 263] on div "Doors, Windows & Interior" at bounding box center [123, 261] width 162 height 41
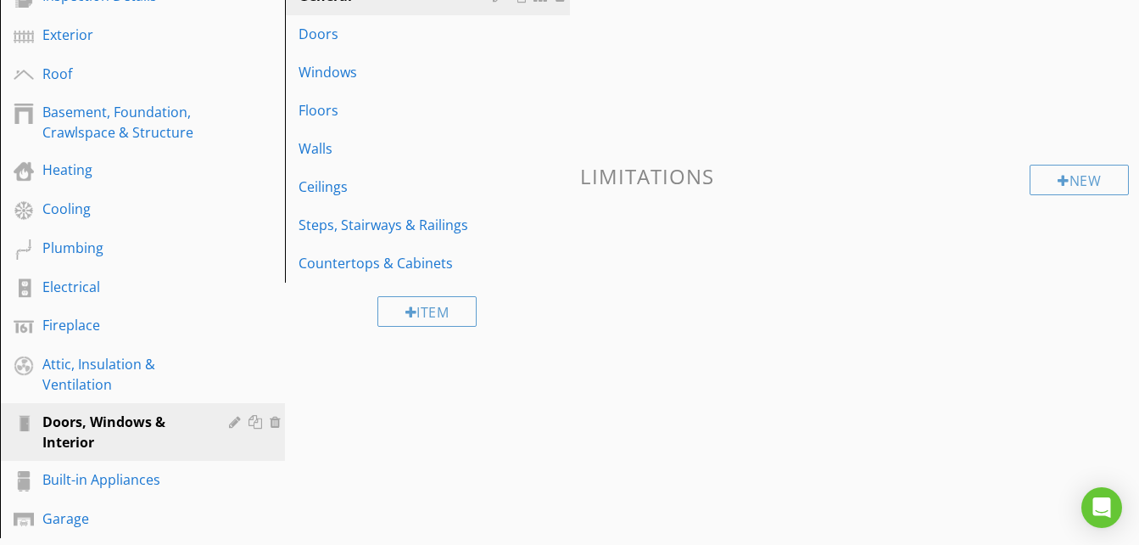
scroll to position [243, 0]
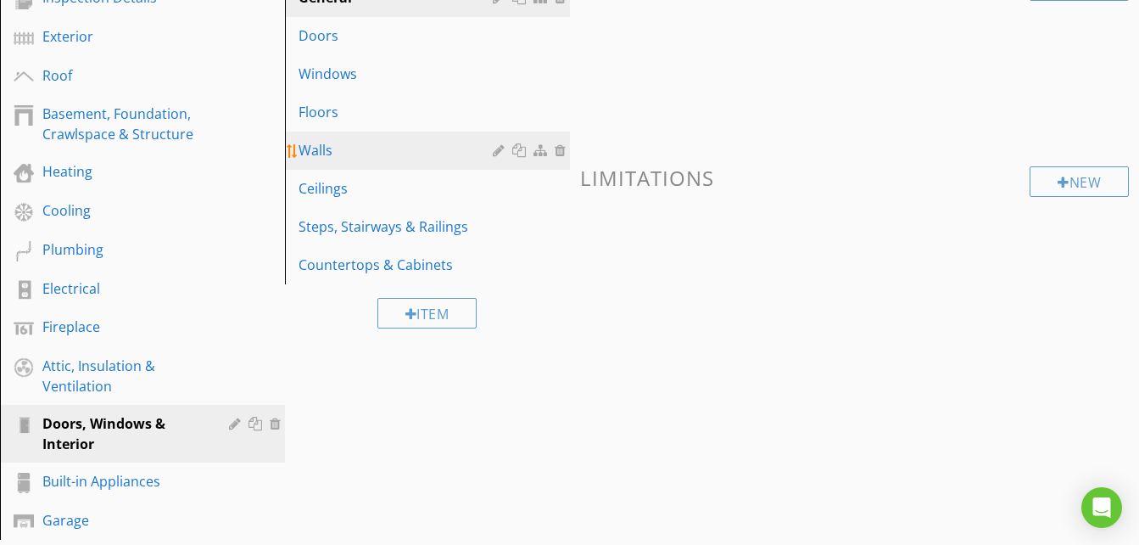
click at [346, 142] on div "Walls" at bounding box center [398, 150] width 199 height 20
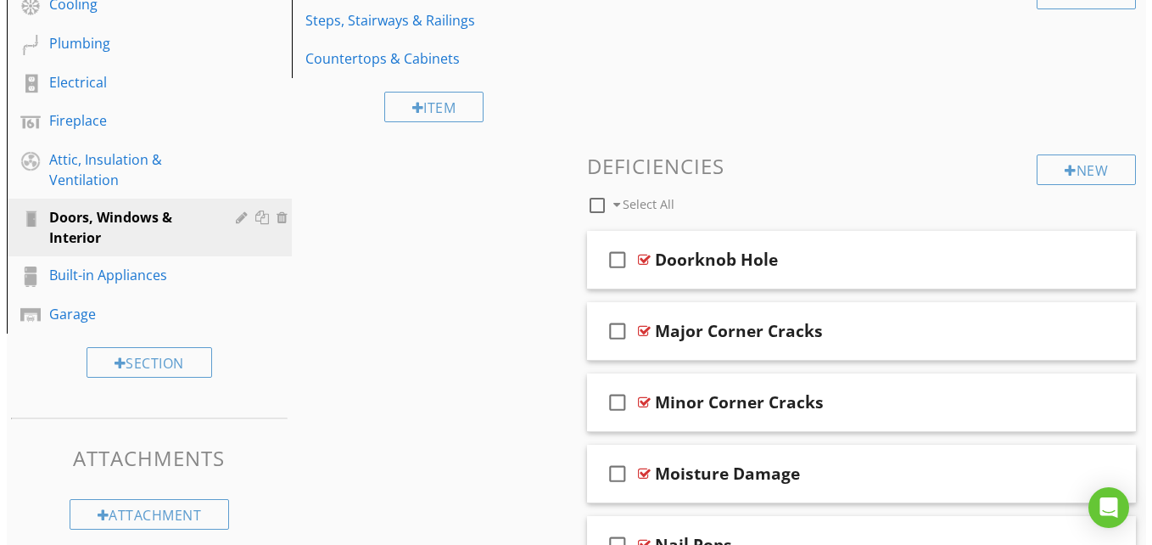
scroll to position [460, 0]
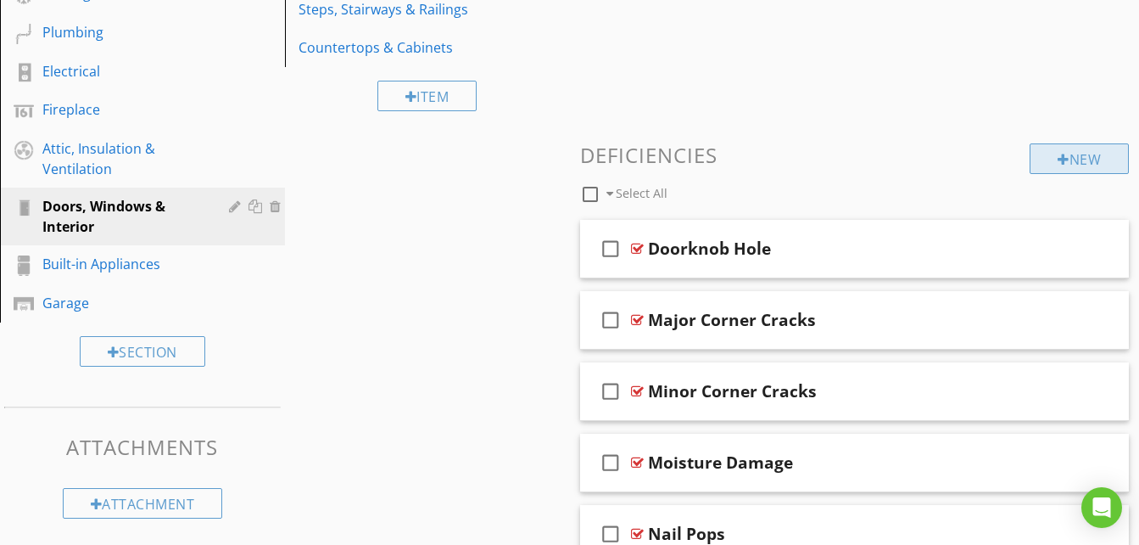
click at [1059, 159] on div at bounding box center [1064, 160] width 12 height 14
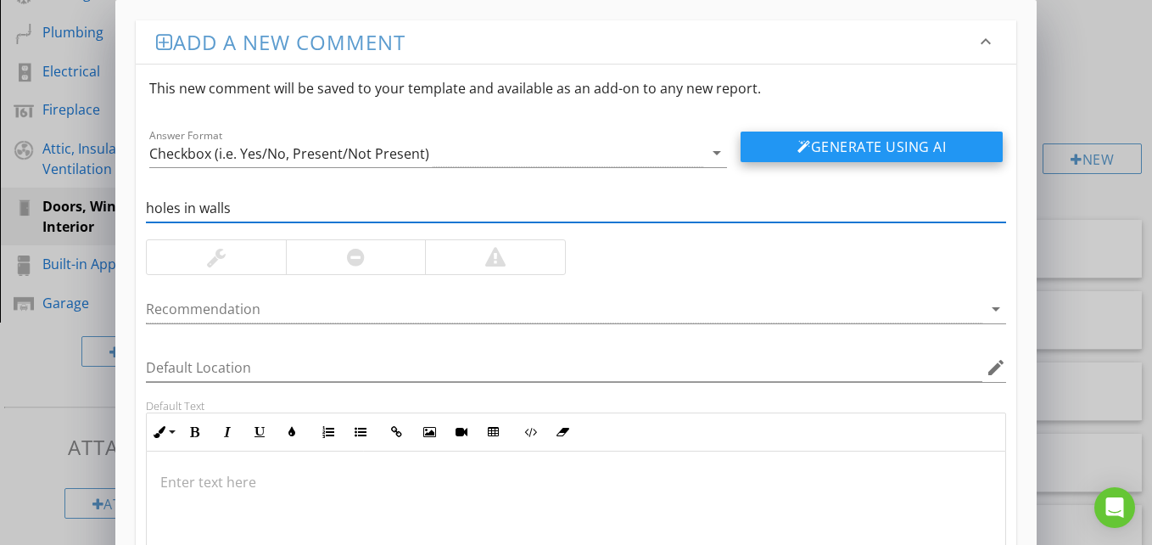
type input "holes in walls"
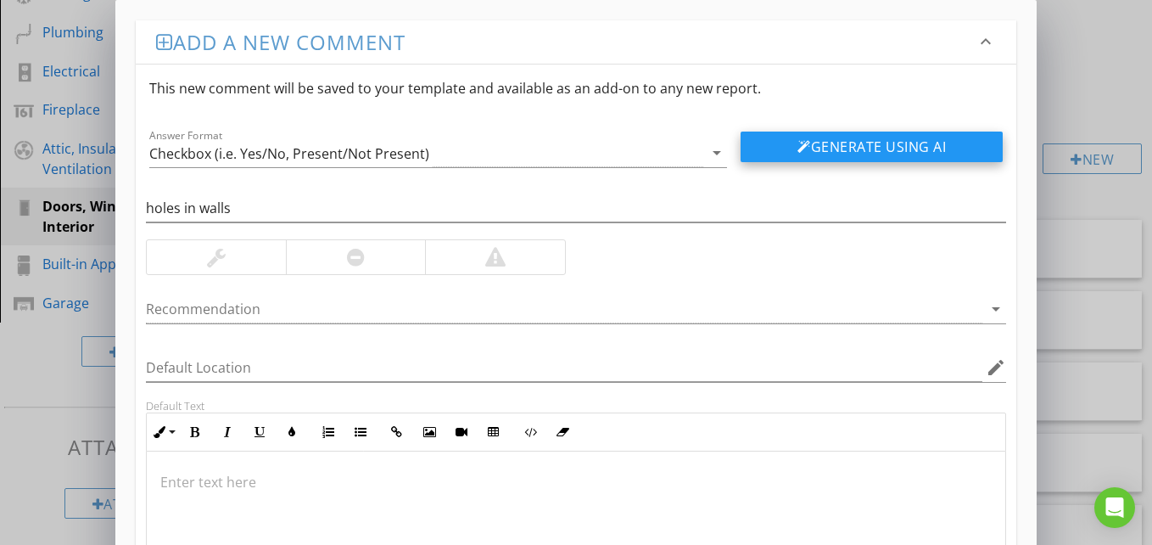
click at [920, 148] on button "Generate Using AI" at bounding box center [872, 146] width 262 height 31
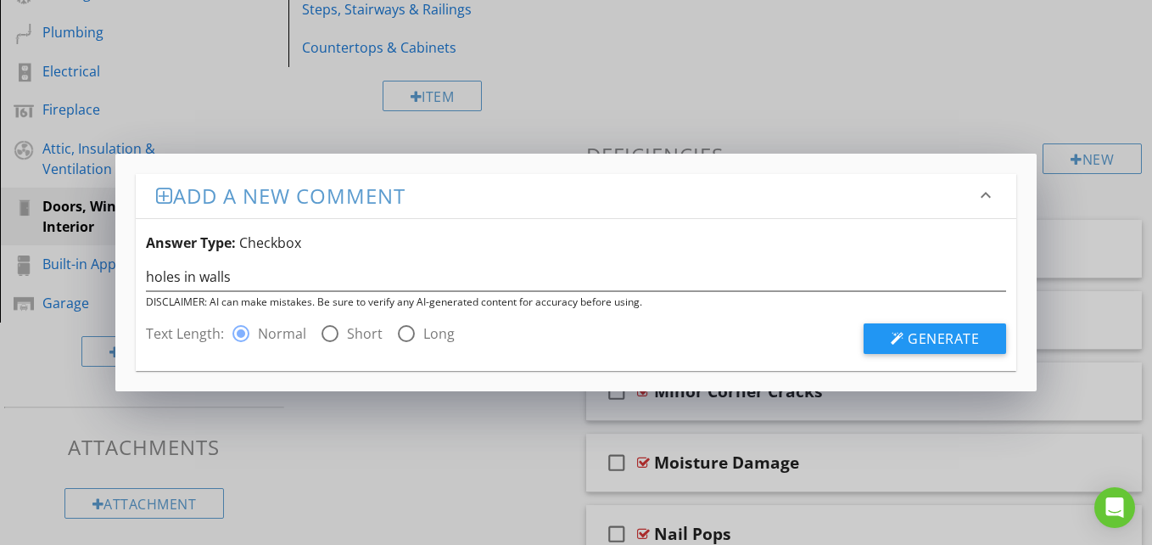
click at [348, 327] on label "Short" at bounding box center [365, 333] width 36 height 17
radio input "false"
radio input "true"
click at [928, 332] on span "Generate" at bounding box center [943, 338] width 71 height 19
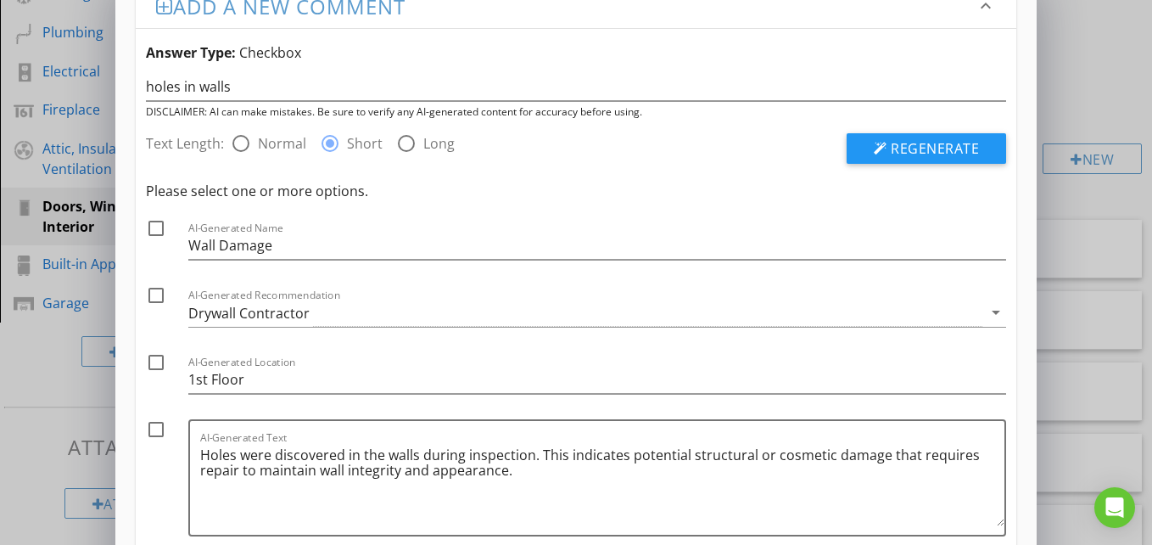
scroll to position [37, 0]
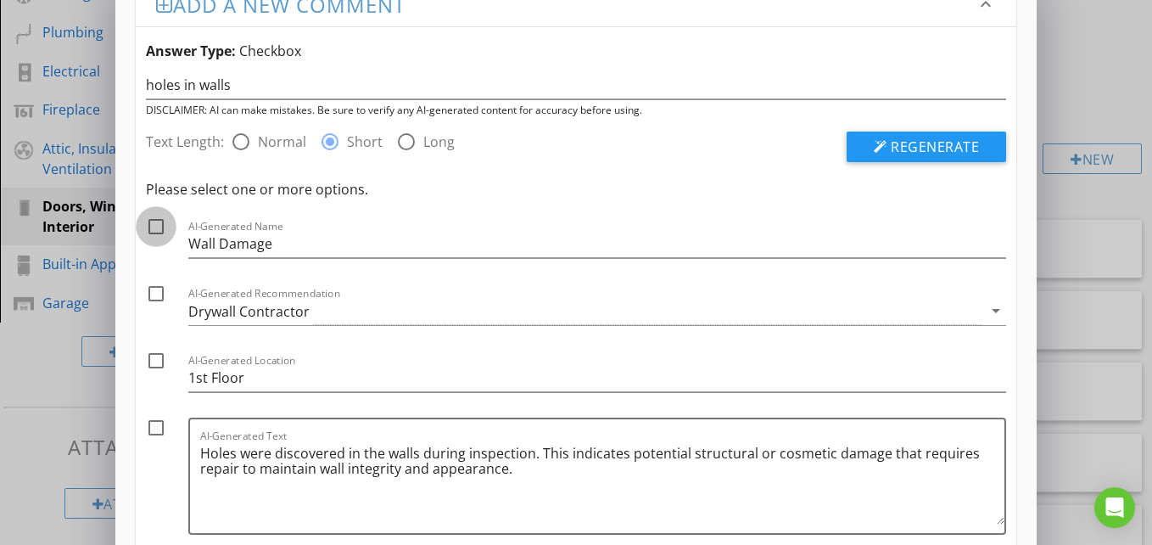
click at [164, 232] on div at bounding box center [156, 226] width 29 height 29
checkbox input "true"
click at [165, 299] on div at bounding box center [156, 293] width 29 height 29
checkbox input "true"
click at [157, 428] on div at bounding box center [156, 427] width 29 height 29
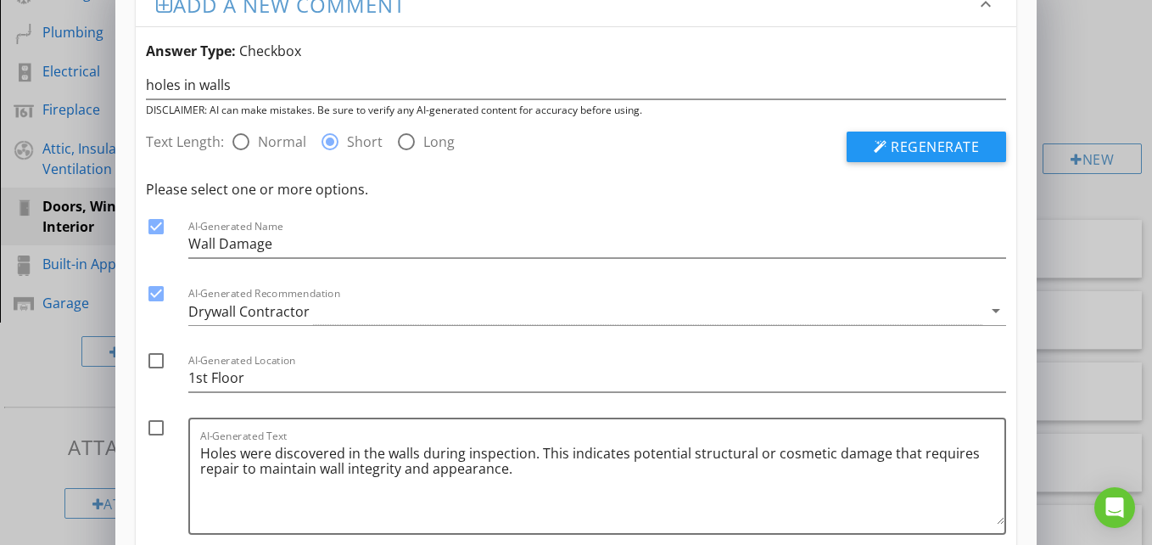
checkbox input "true"
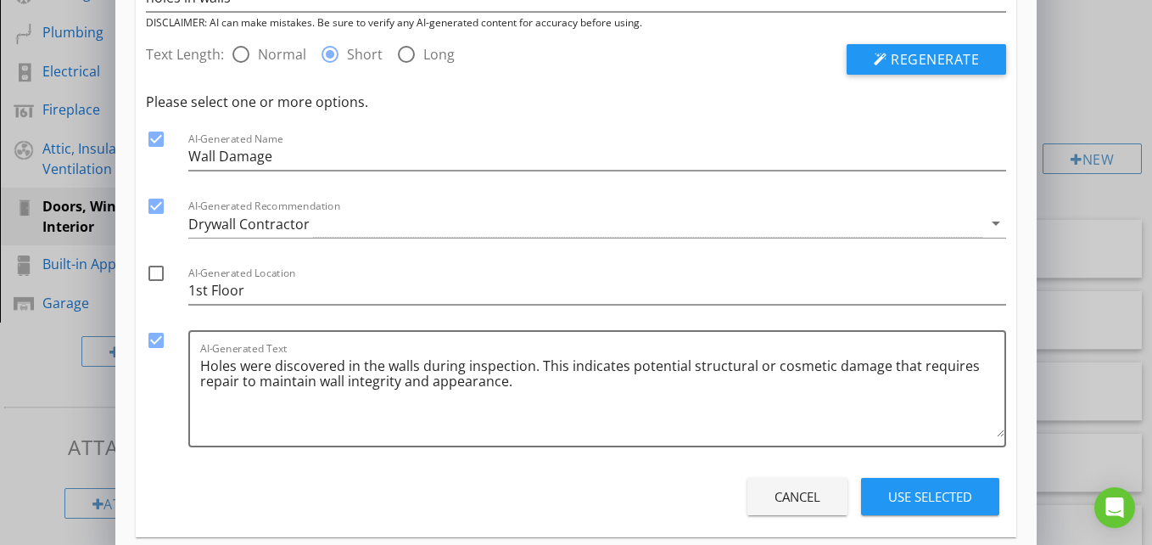
scroll to position [126, 0]
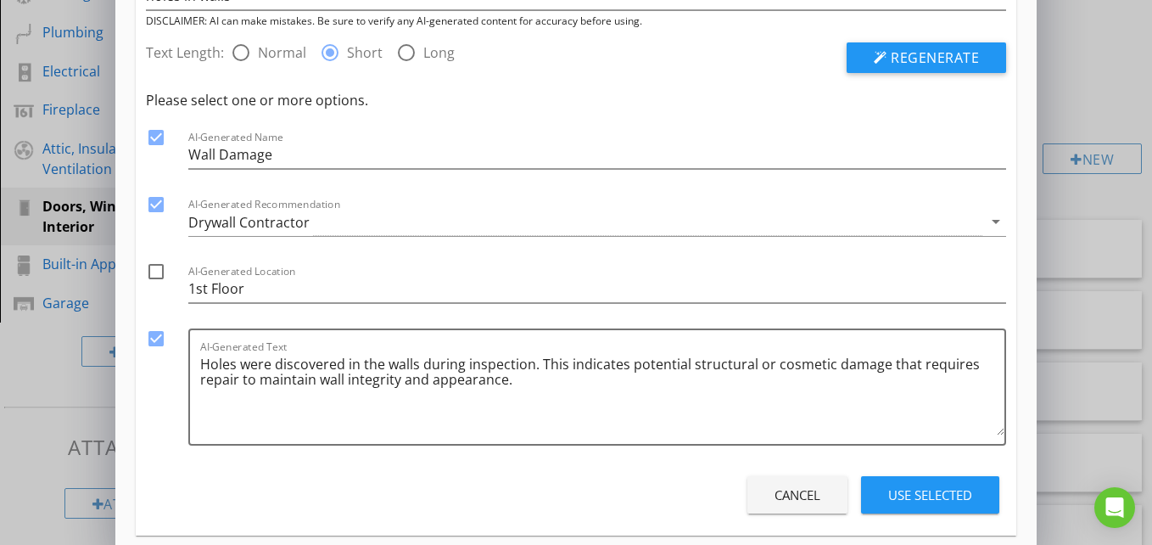
click at [953, 472] on div "Cancel Use Selected" at bounding box center [576, 495] width 860 height 48
click at [937, 494] on div "Use Selected" at bounding box center [930, 495] width 84 height 20
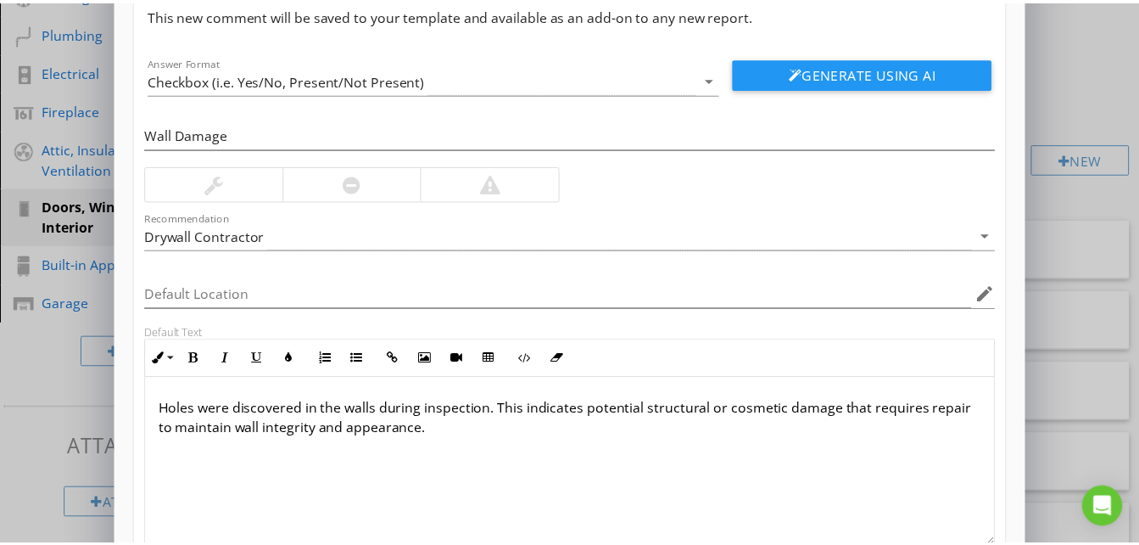
scroll to position [0, 0]
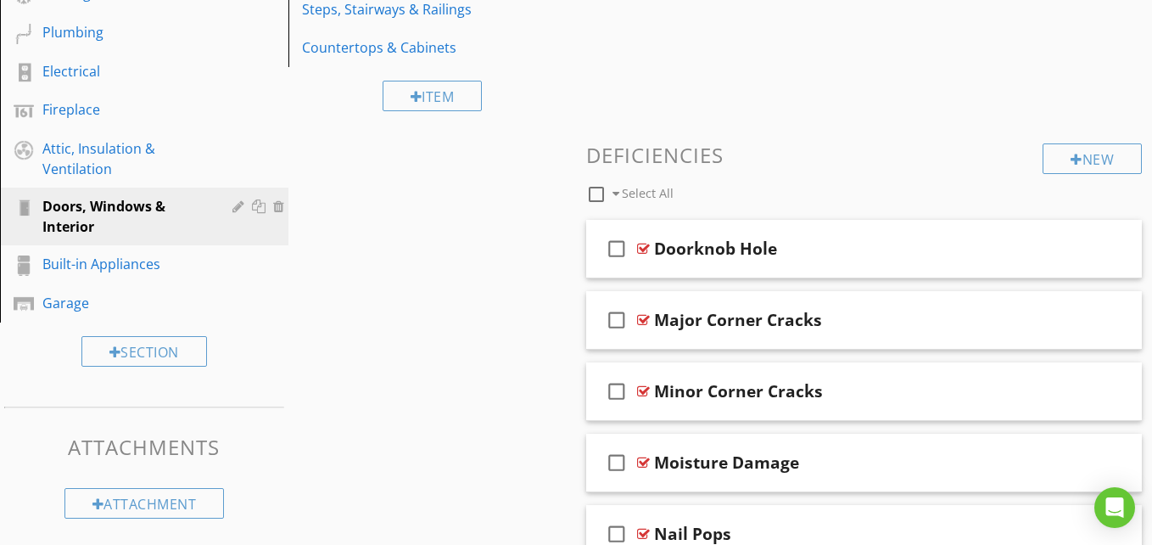
click at [1104, 315] on div at bounding box center [576, 272] width 1152 height 545
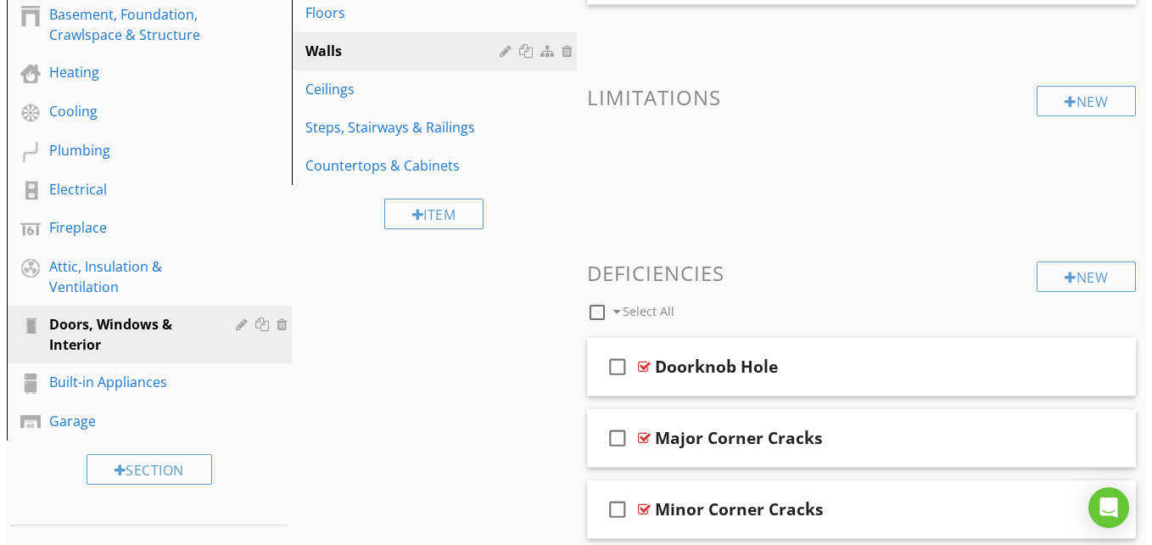
scroll to position [347, 0]
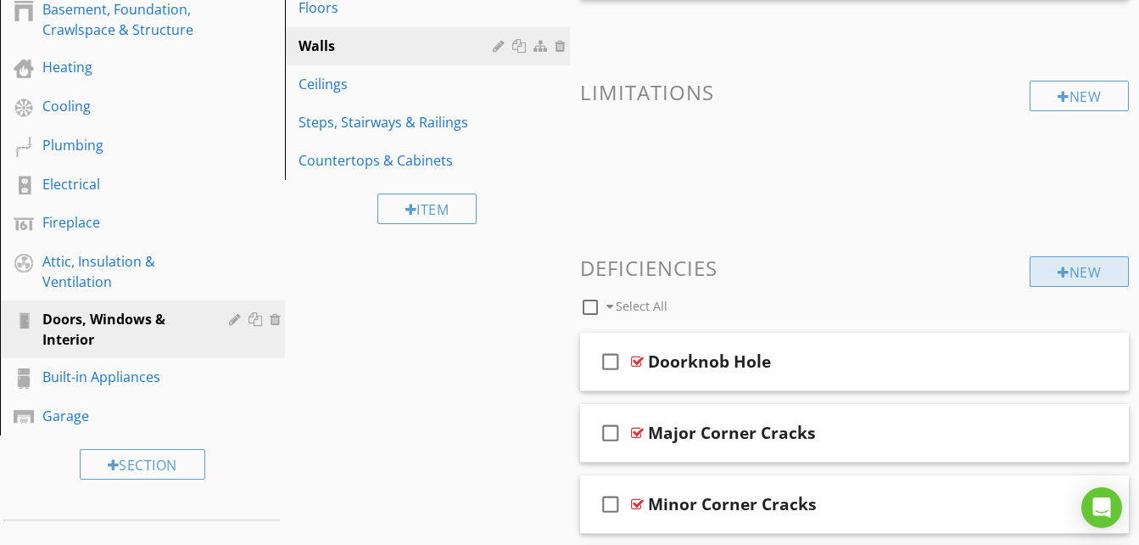
click at [1058, 272] on div at bounding box center [1064, 273] width 12 height 14
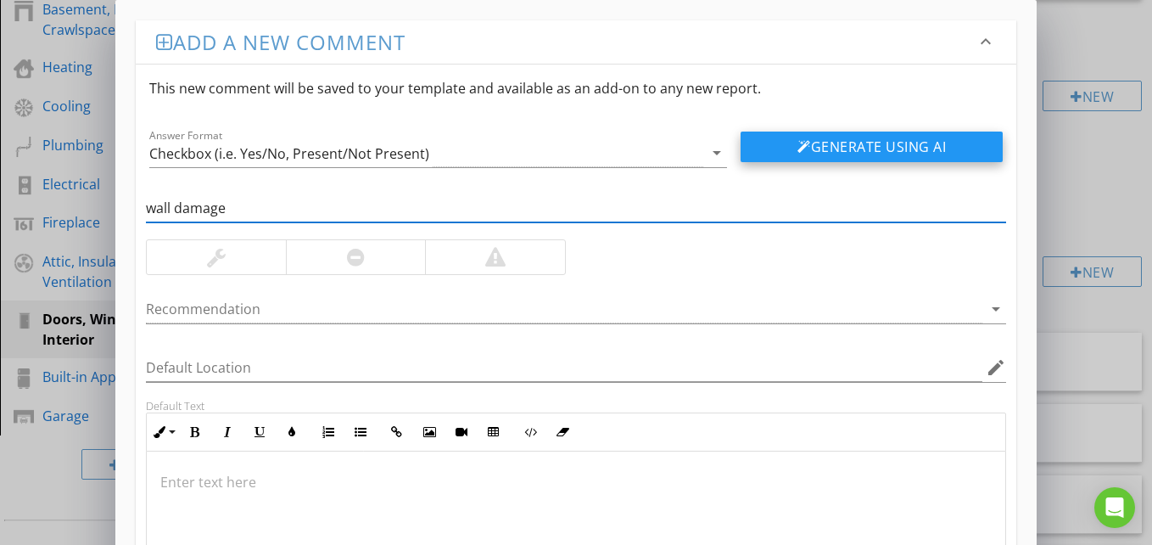
type input "wall damage"
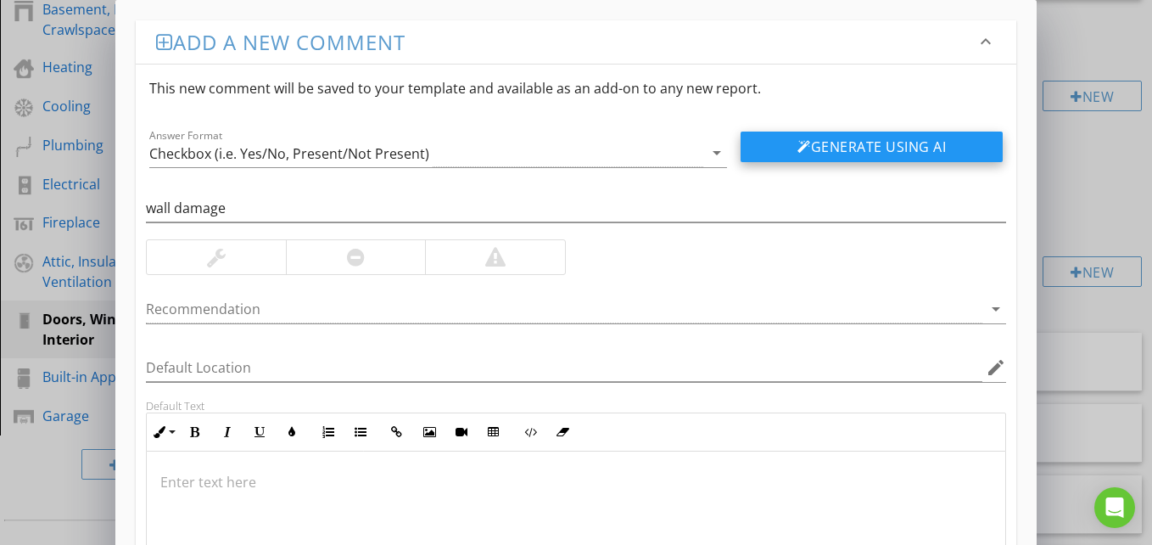
click at [852, 152] on button "Generate Using AI" at bounding box center [872, 146] width 262 height 31
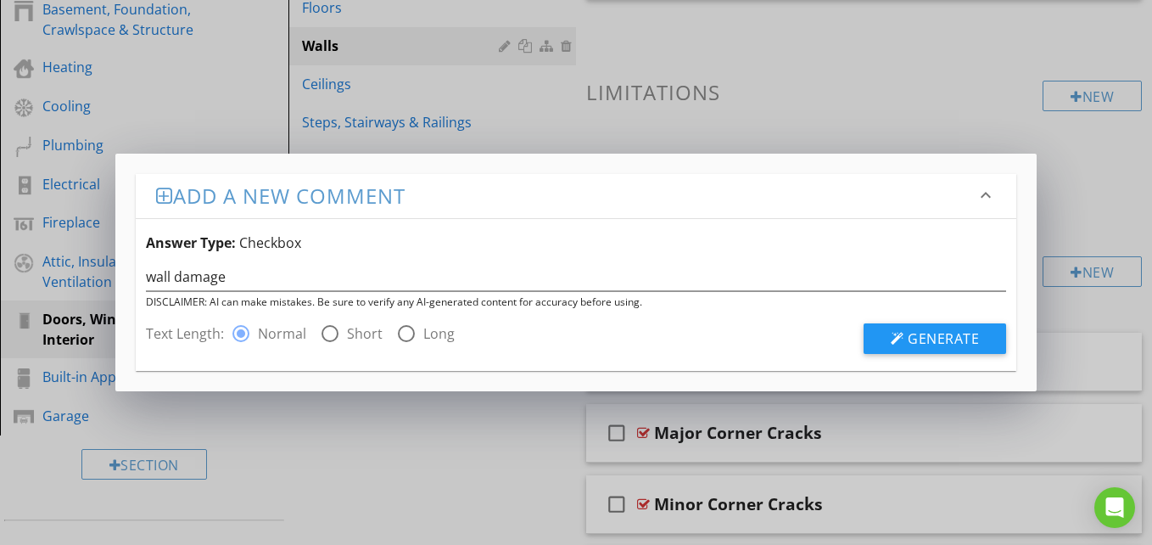
click at [347, 333] on label "Short" at bounding box center [365, 333] width 36 height 17
radio input "false"
radio input "true"
click at [931, 333] on span "Generate" at bounding box center [943, 338] width 71 height 19
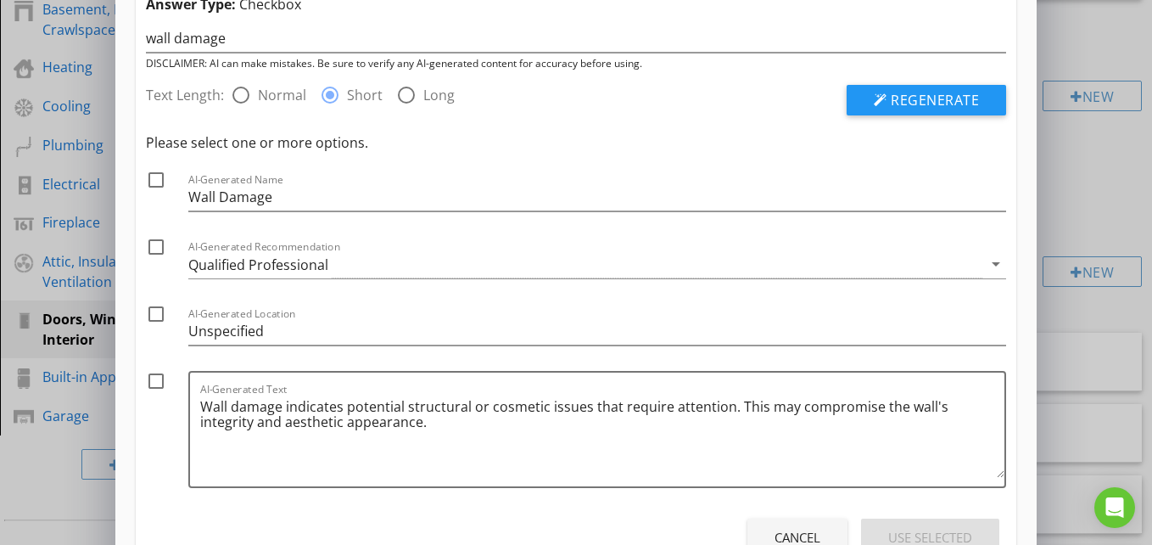
scroll to position [86, 0]
